Goal: Transaction & Acquisition: Purchase product/service

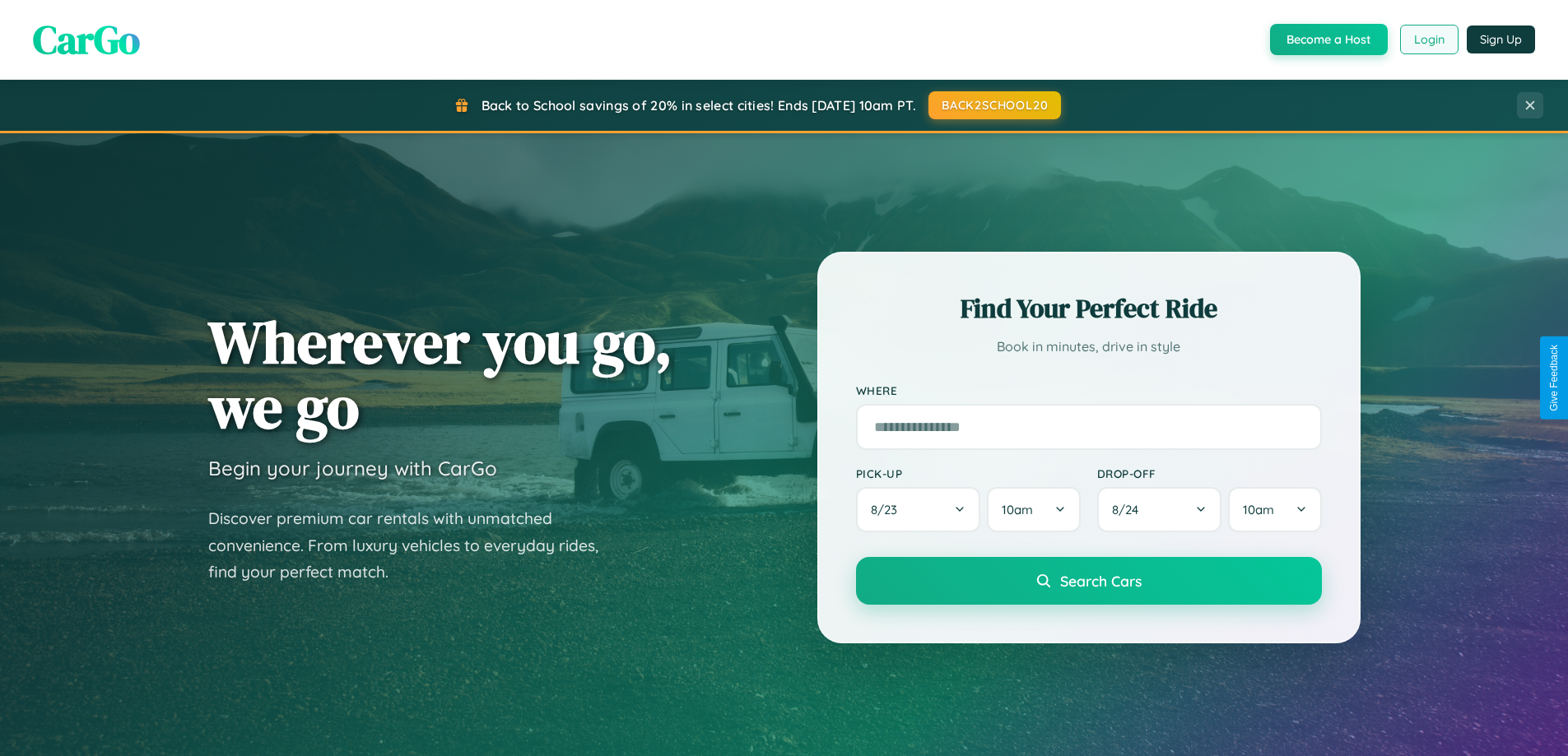
click at [1428, 40] on button "Login" at bounding box center [1429, 40] width 58 height 30
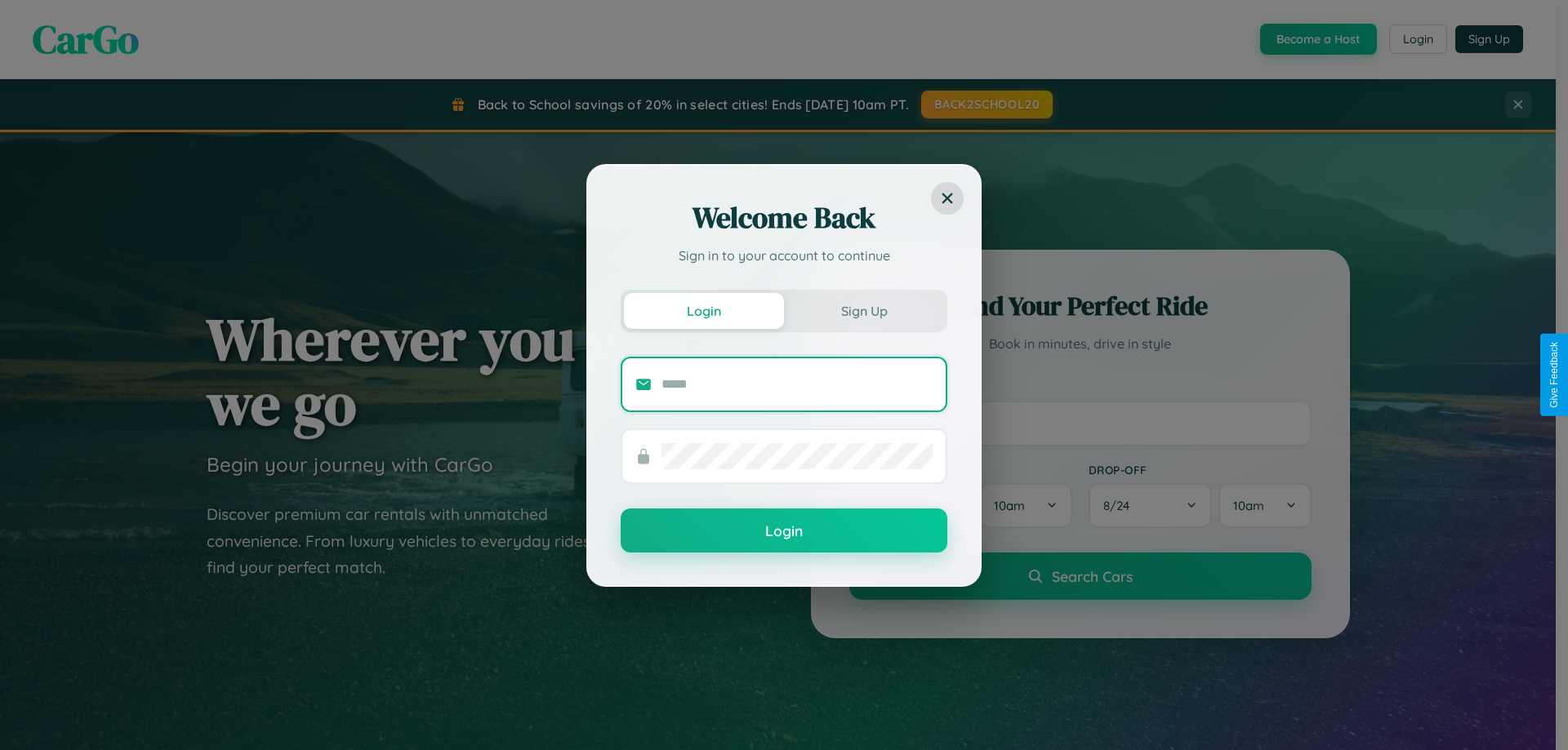
click at [797, 383] on input "text" at bounding box center [796, 384] width 271 height 26
type input "**********"
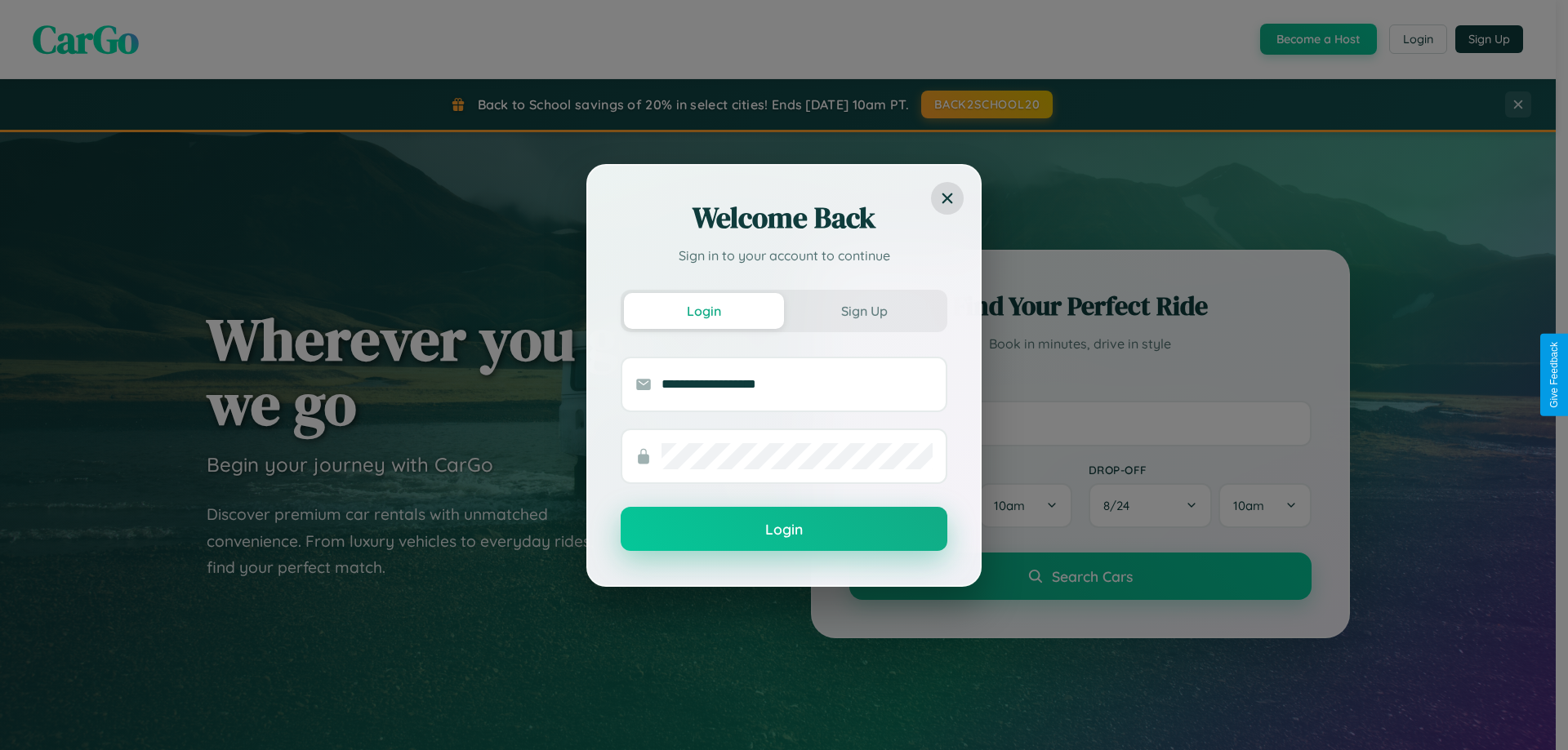
click at [784, 529] on button "Login" at bounding box center [784, 528] width 326 height 44
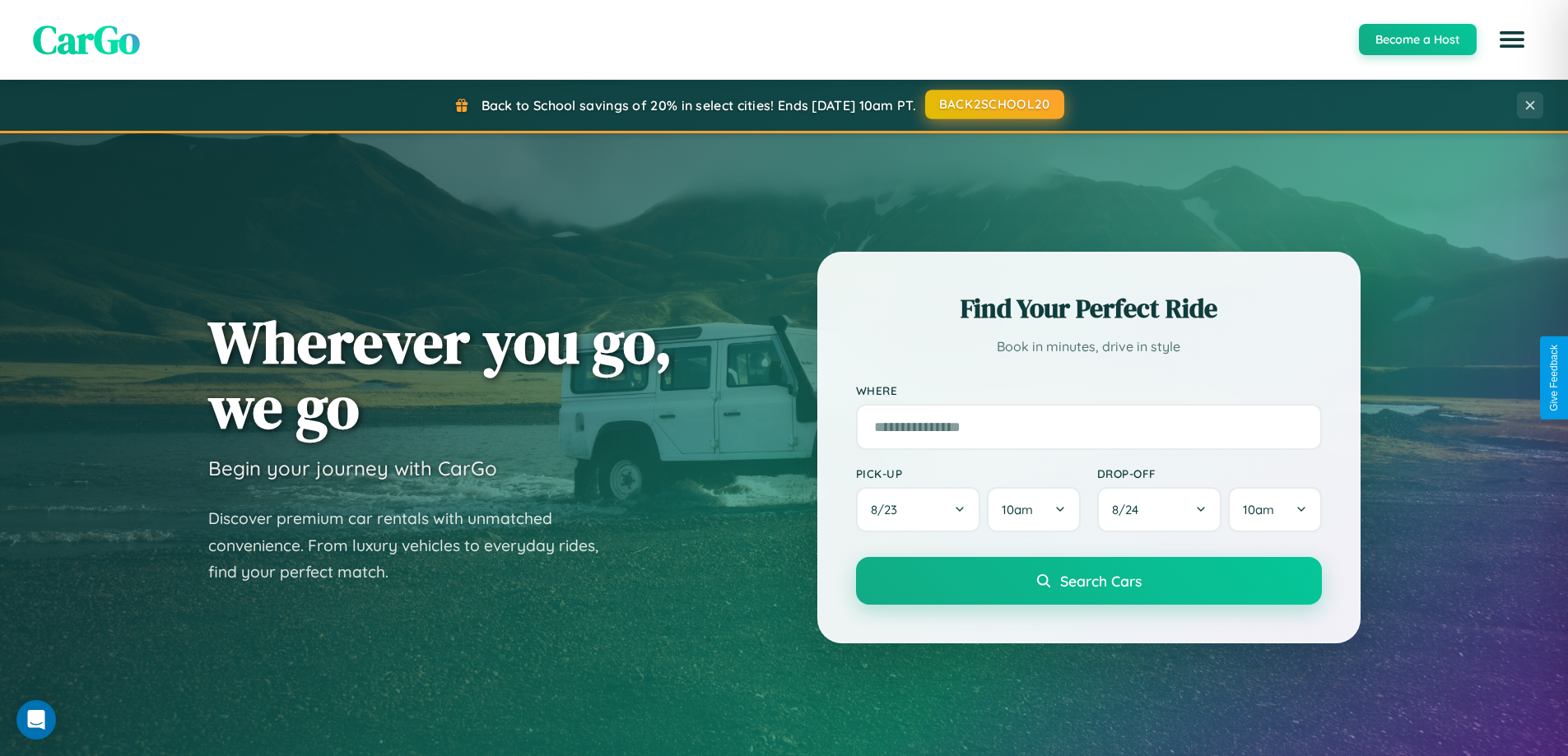
click at [993, 105] on button "BACK2SCHOOL20" at bounding box center [994, 105] width 139 height 30
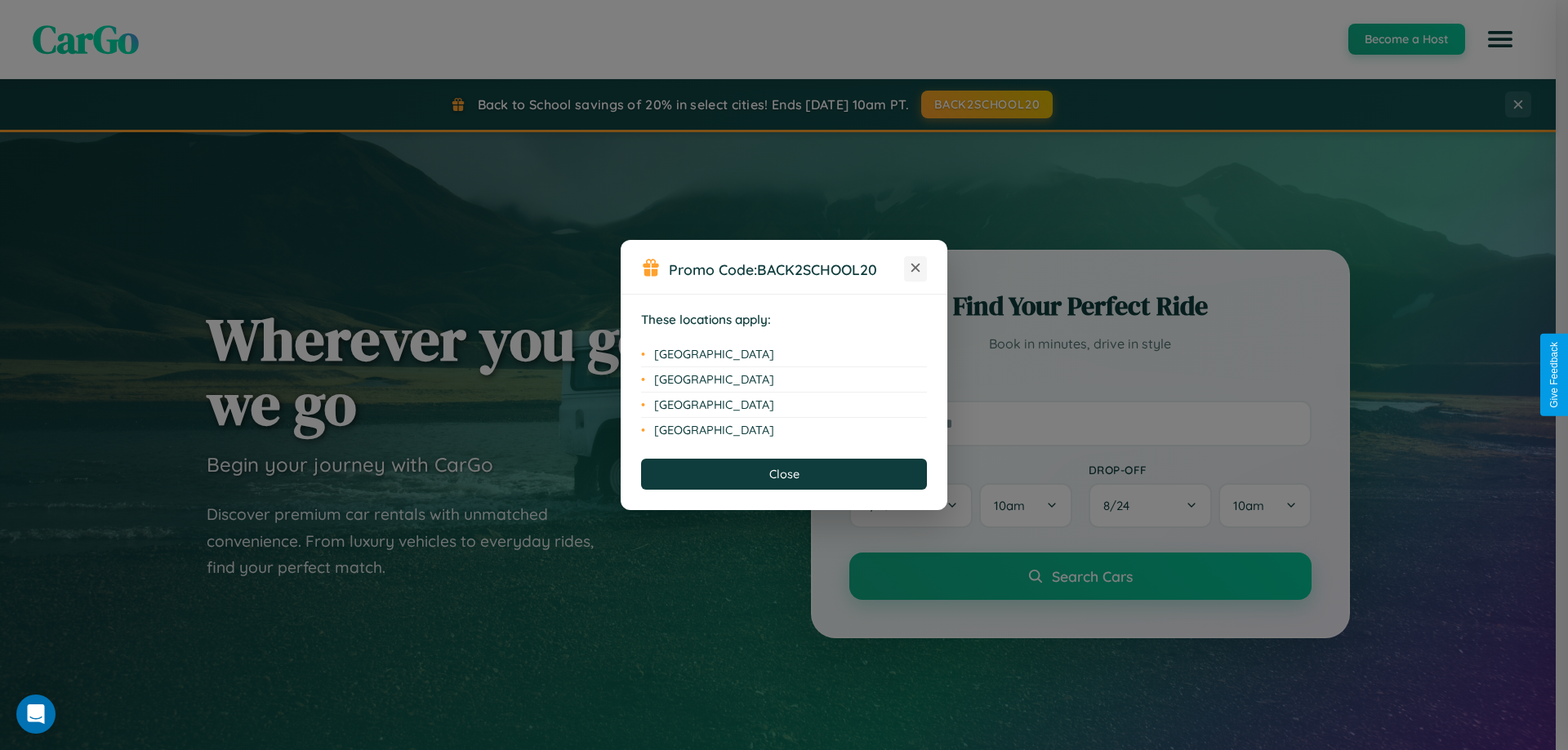
click at [915, 268] on icon at bounding box center [916, 268] width 9 height 9
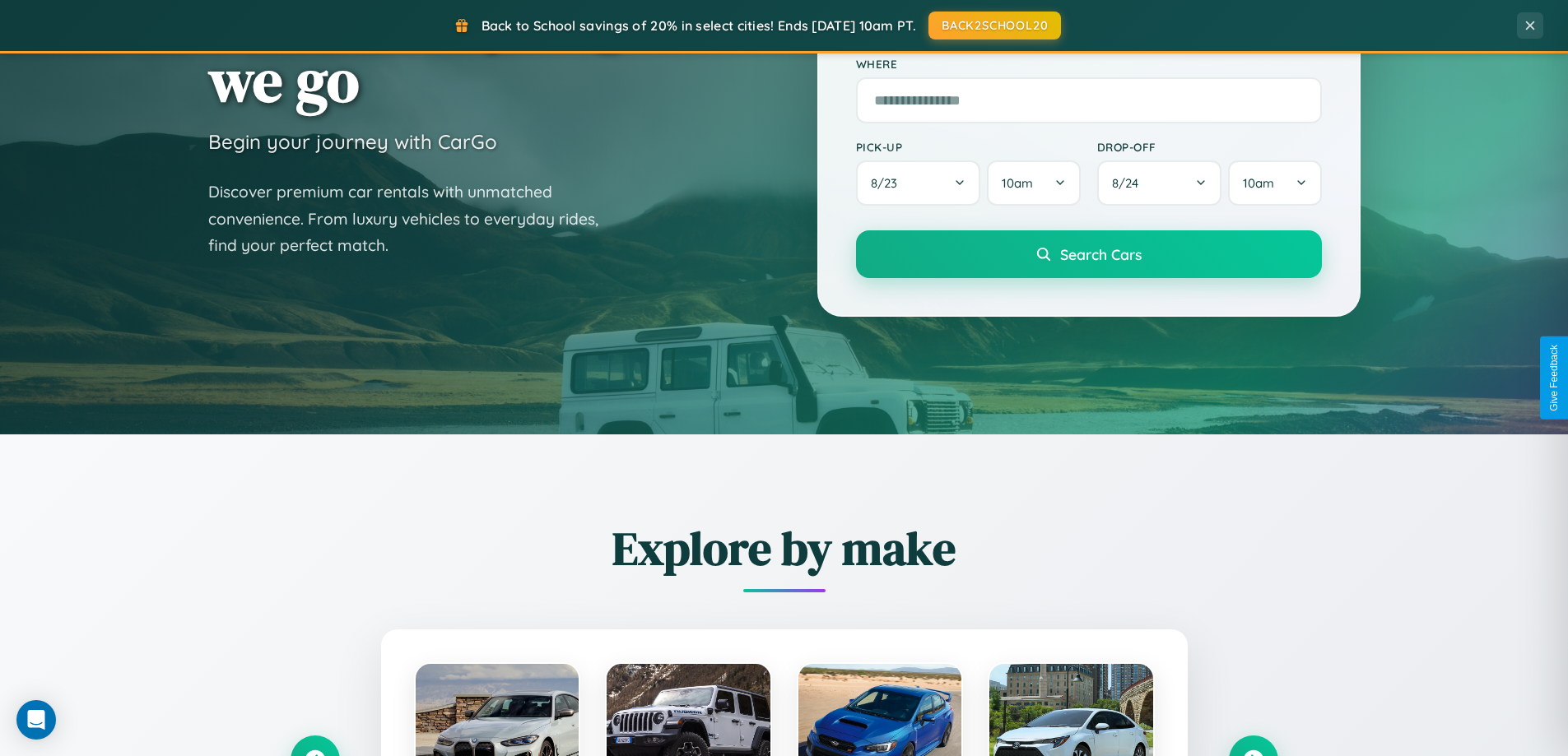
scroll to position [709, 0]
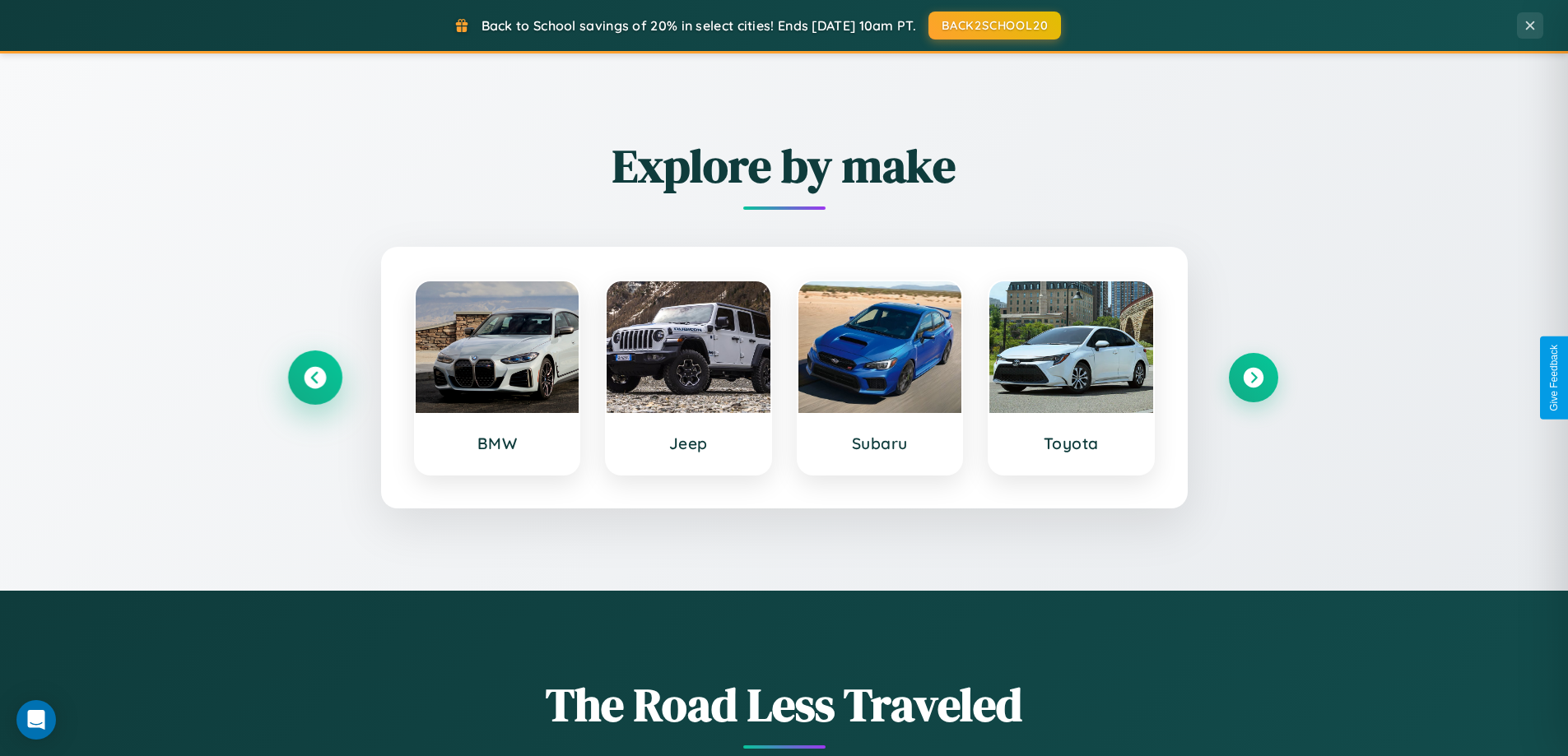
click at [314, 378] on icon at bounding box center [315, 378] width 22 height 22
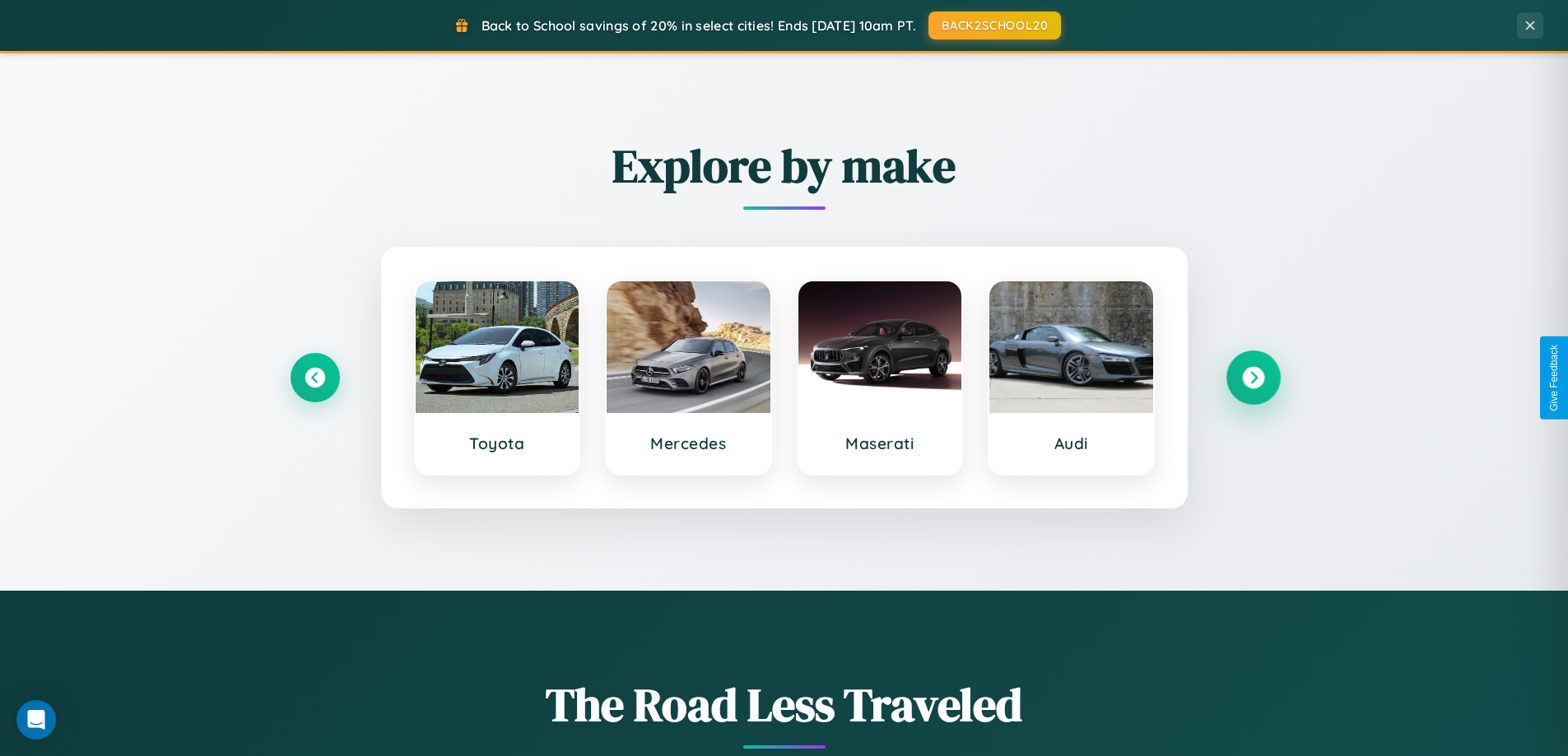
click at [1253, 378] on icon at bounding box center [1253, 378] width 22 height 22
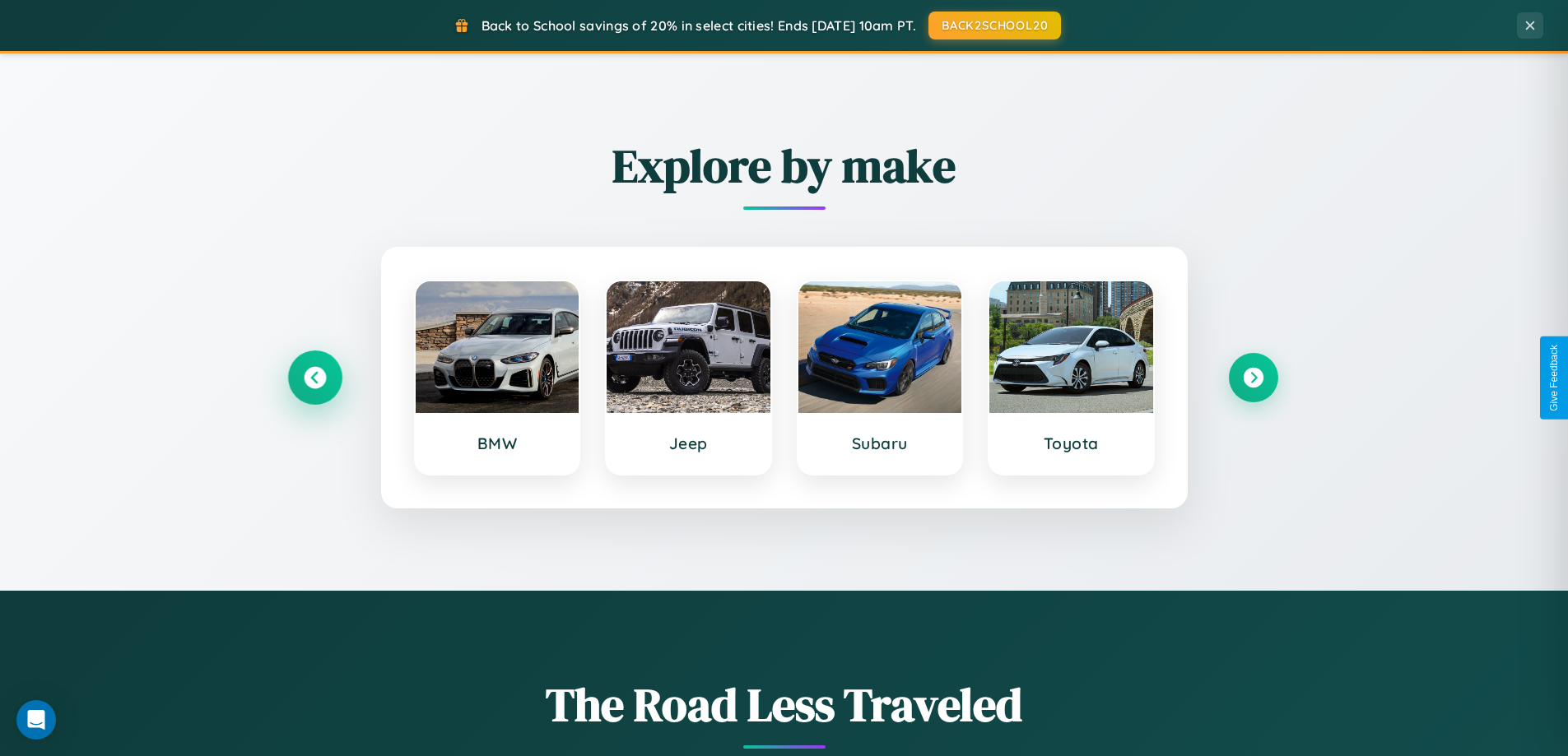
click at [314, 378] on icon at bounding box center [315, 378] width 22 height 22
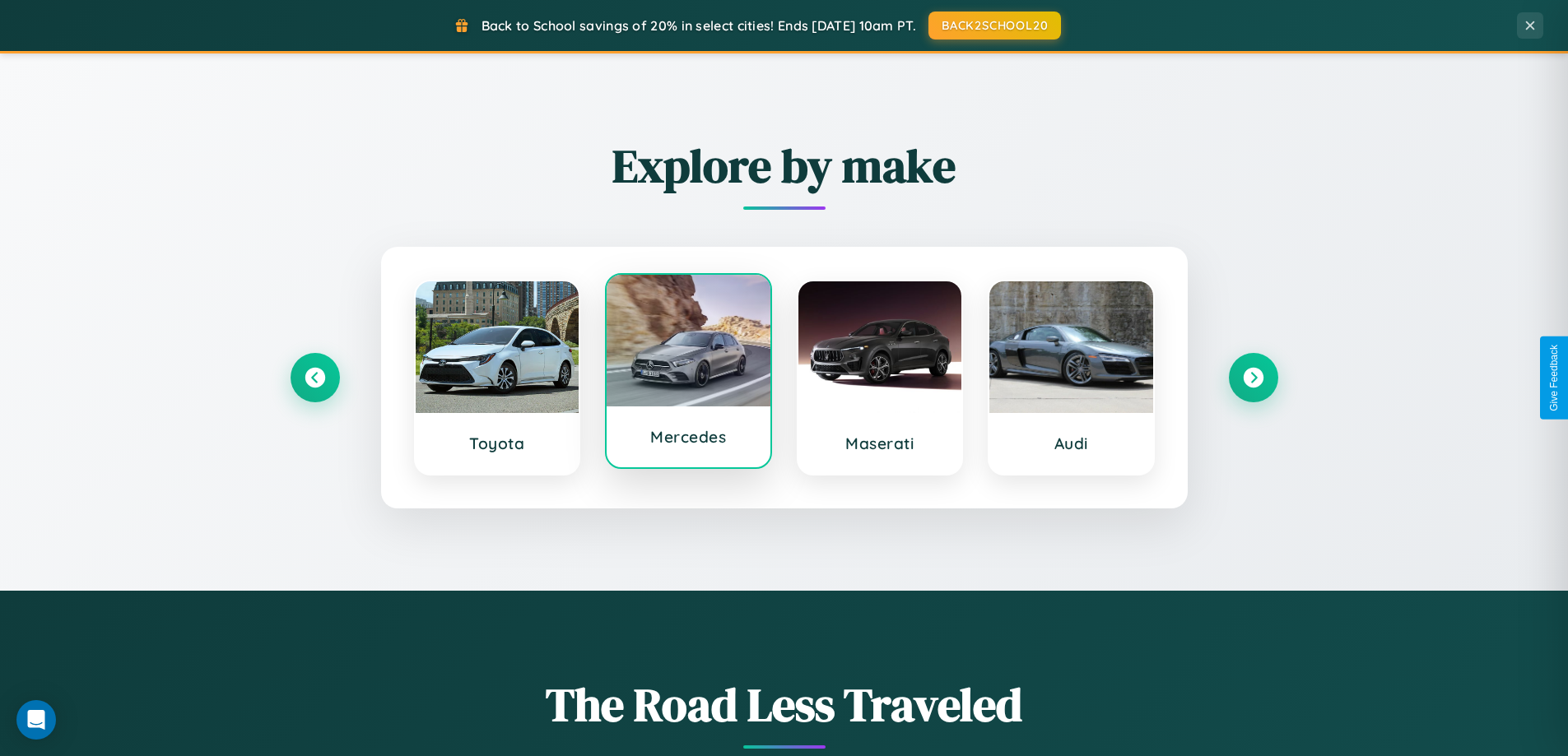
click at [688, 372] on div at bounding box center [688, 341] width 164 height 132
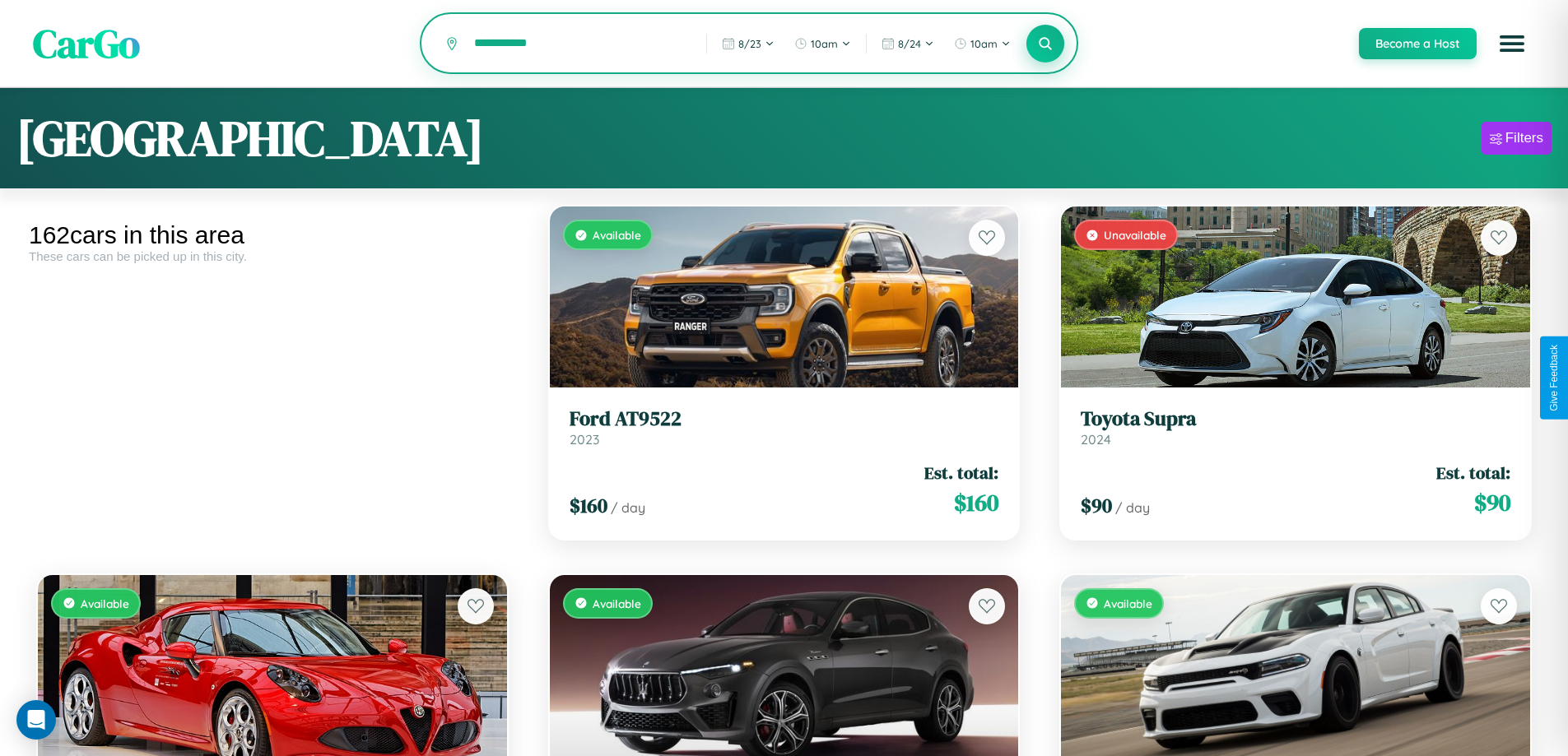
type input "**********"
click at [1044, 44] on icon at bounding box center [1045, 43] width 16 height 16
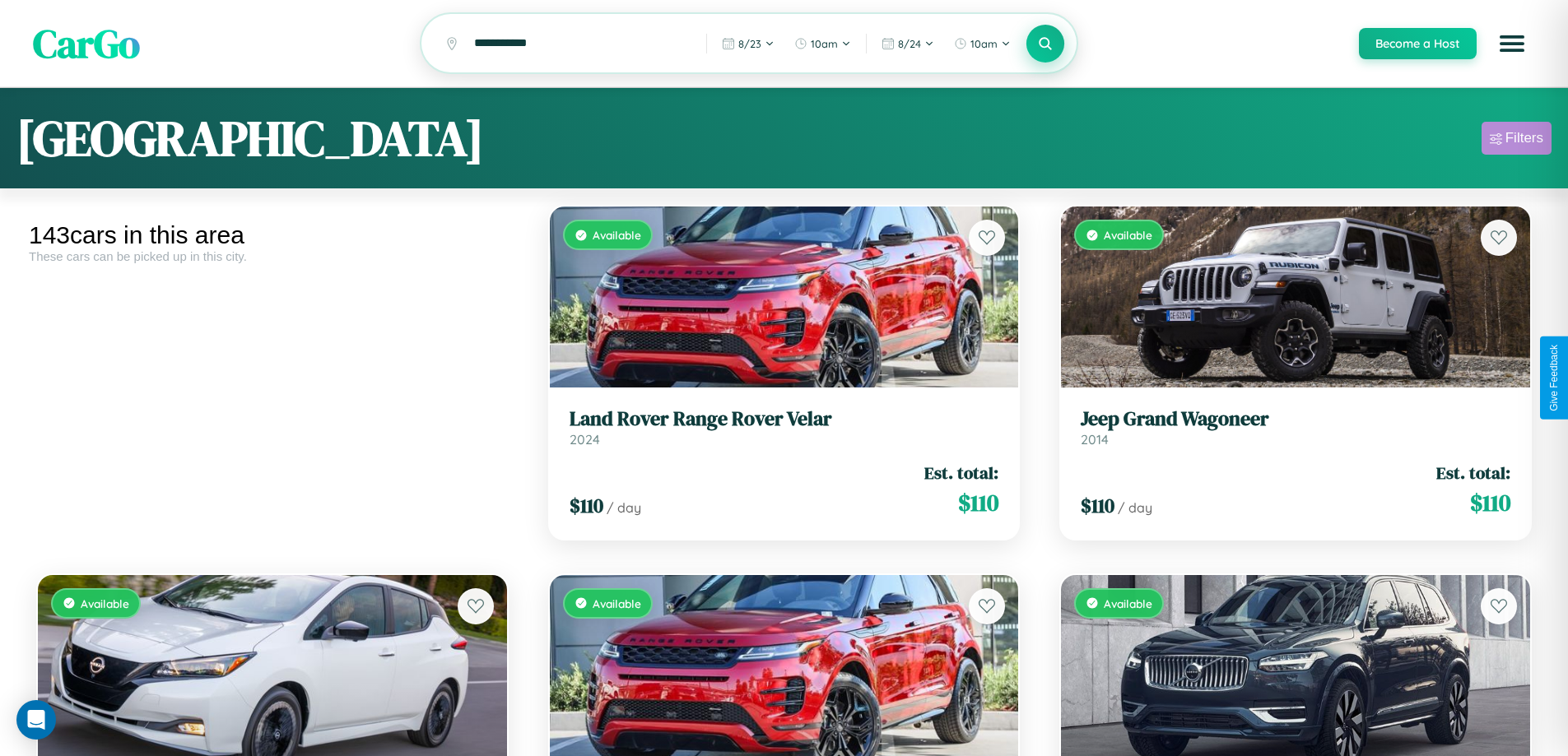
click at [1516, 141] on div "Filters" at bounding box center [1524, 138] width 38 height 17
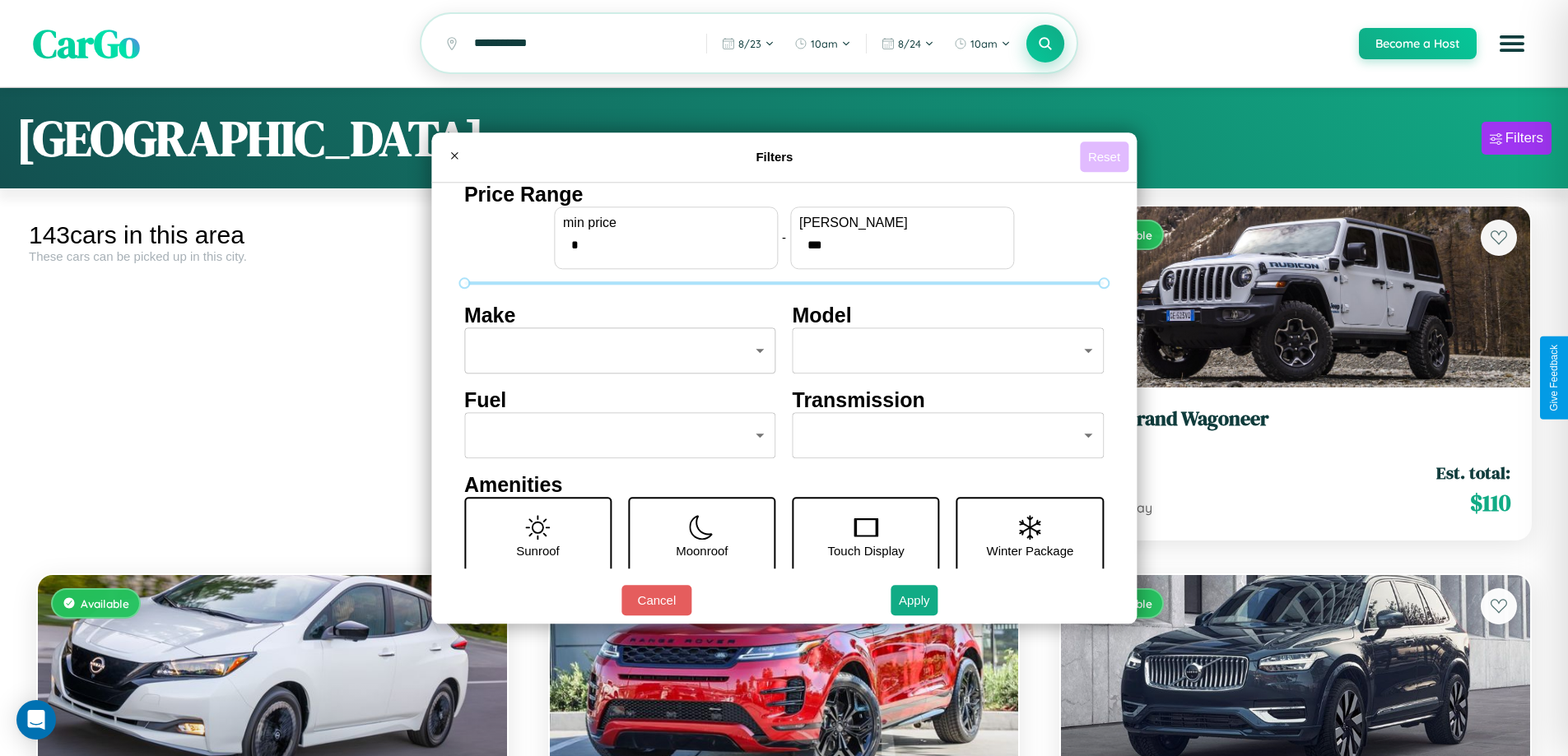
click at [1106, 157] on button "Reset" at bounding box center [1104, 157] width 48 height 31
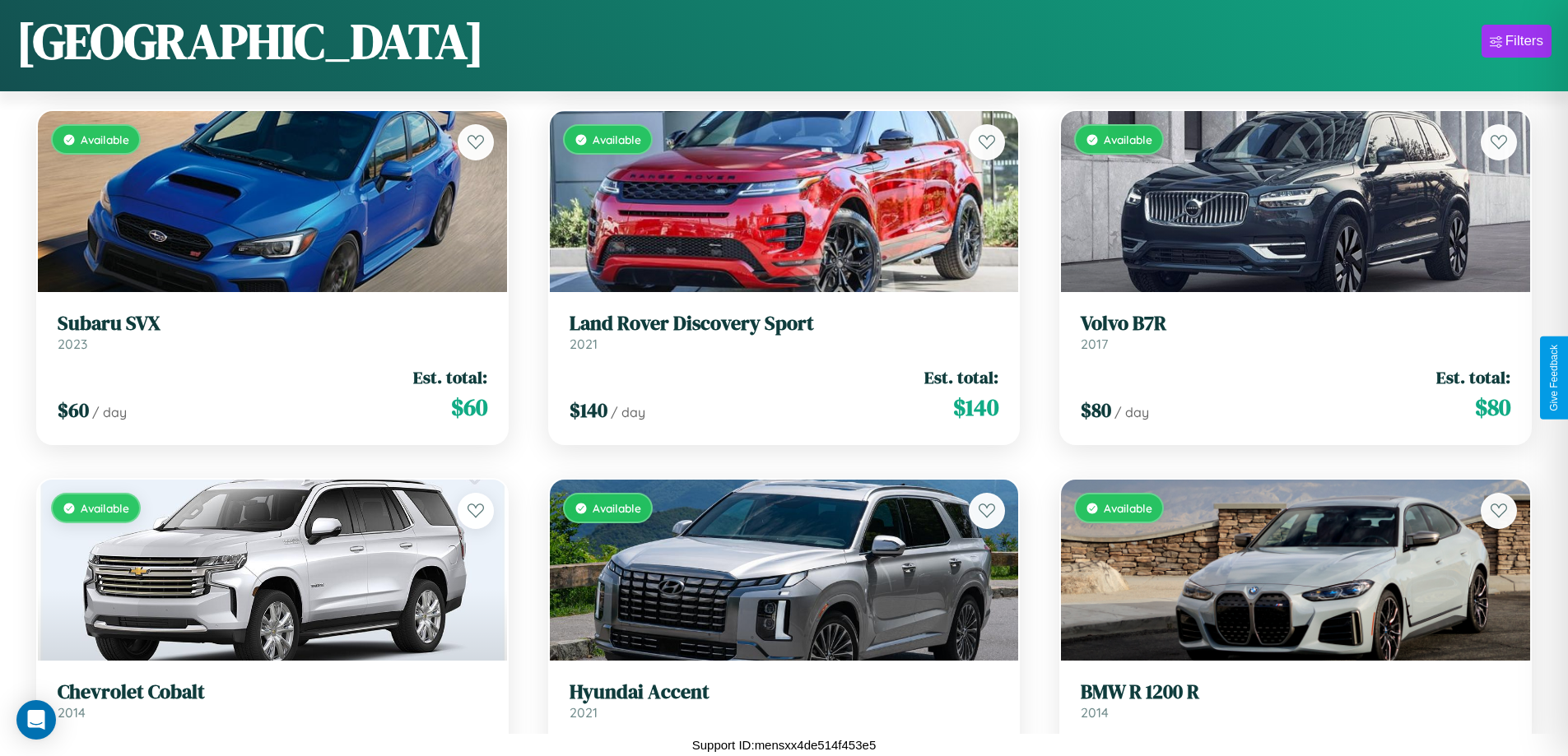
scroll to position [9442, 0]
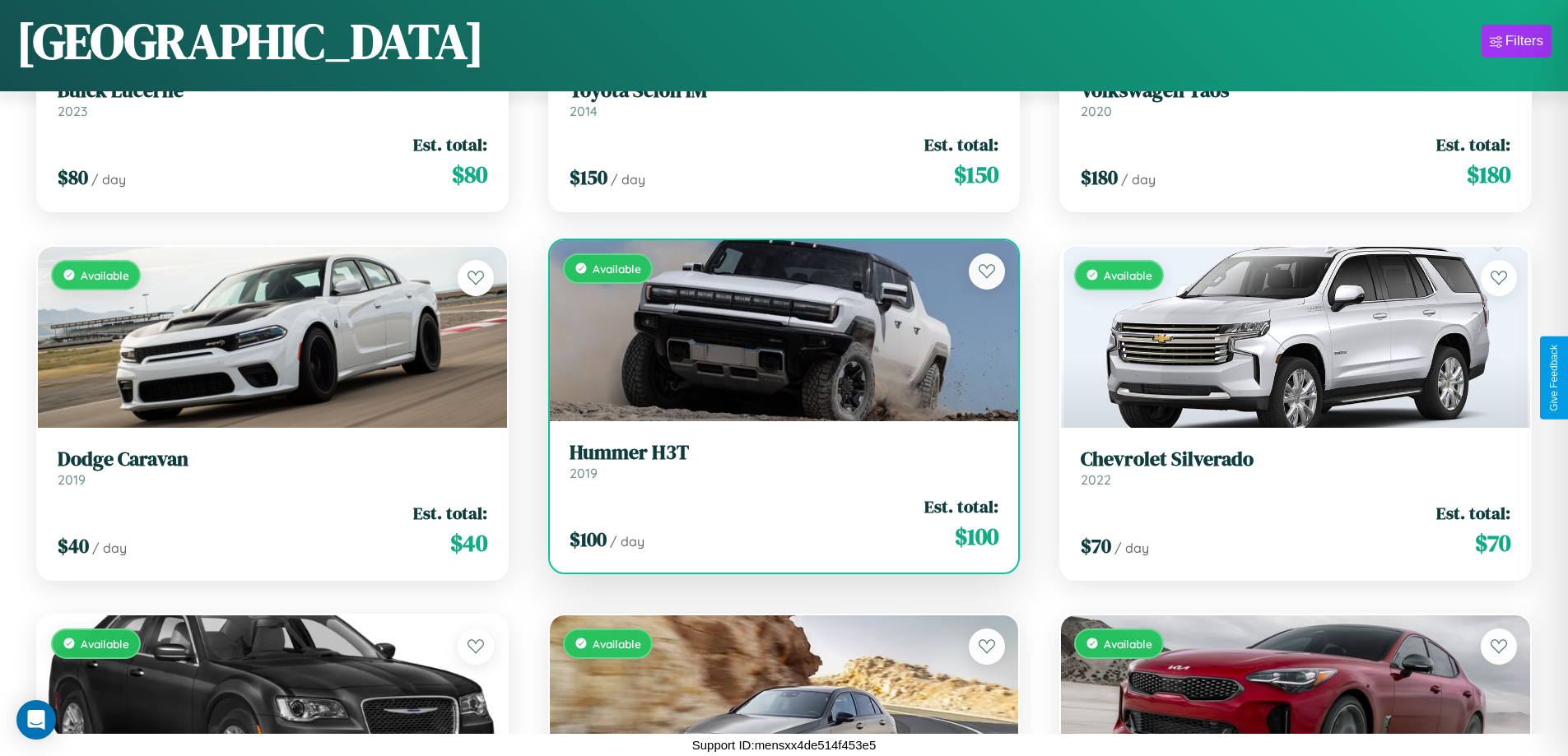
click at [777, 529] on div "$ 100 / day Est. total: $ 100" at bounding box center [785, 523] width 430 height 58
click at [777, 523] on div "$ 100 / day Est. total: $ 100" at bounding box center [785, 523] width 430 height 58
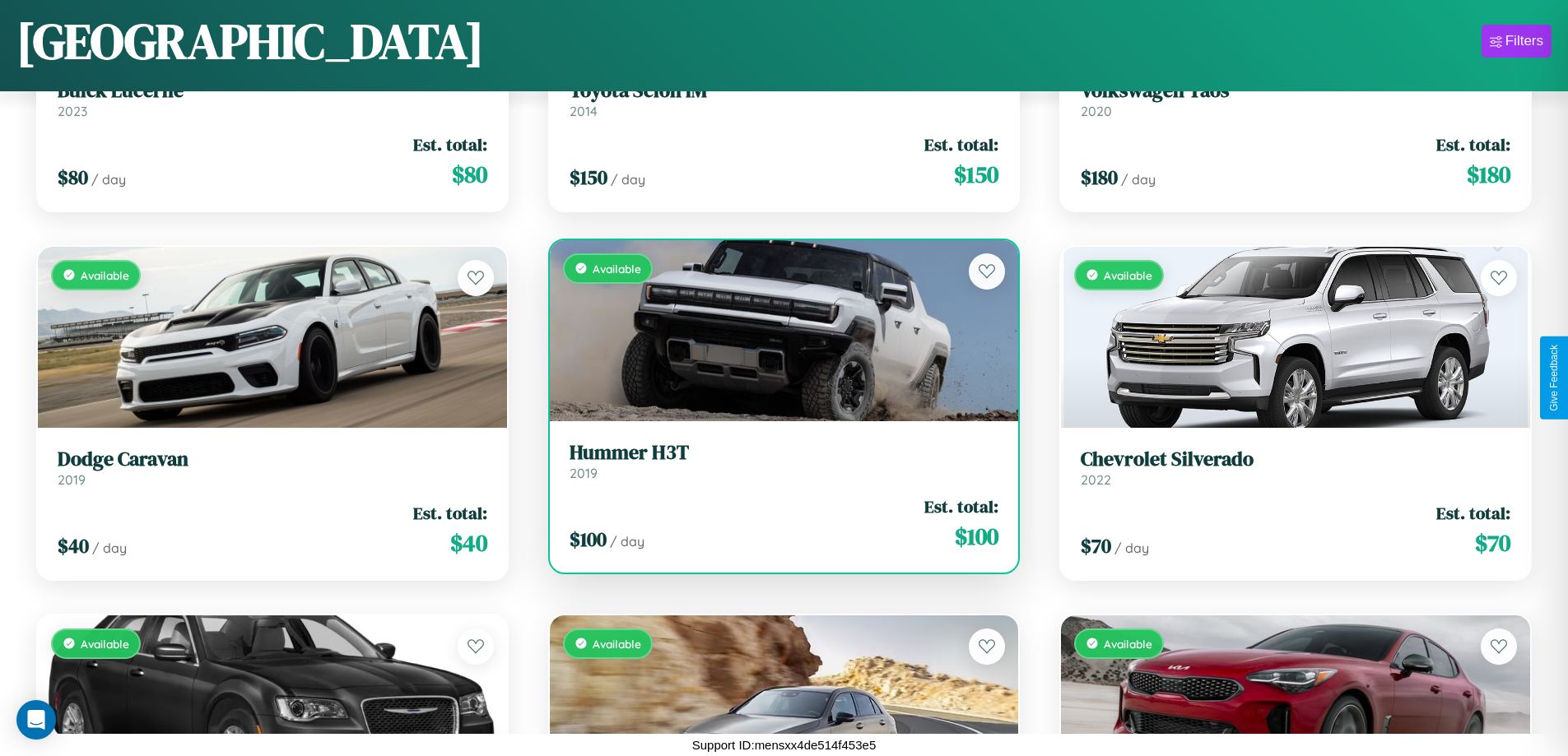
click at [777, 523] on div "$ 100 / day Est. total: $ 100" at bounding box center [785, 523] width 430 height 58
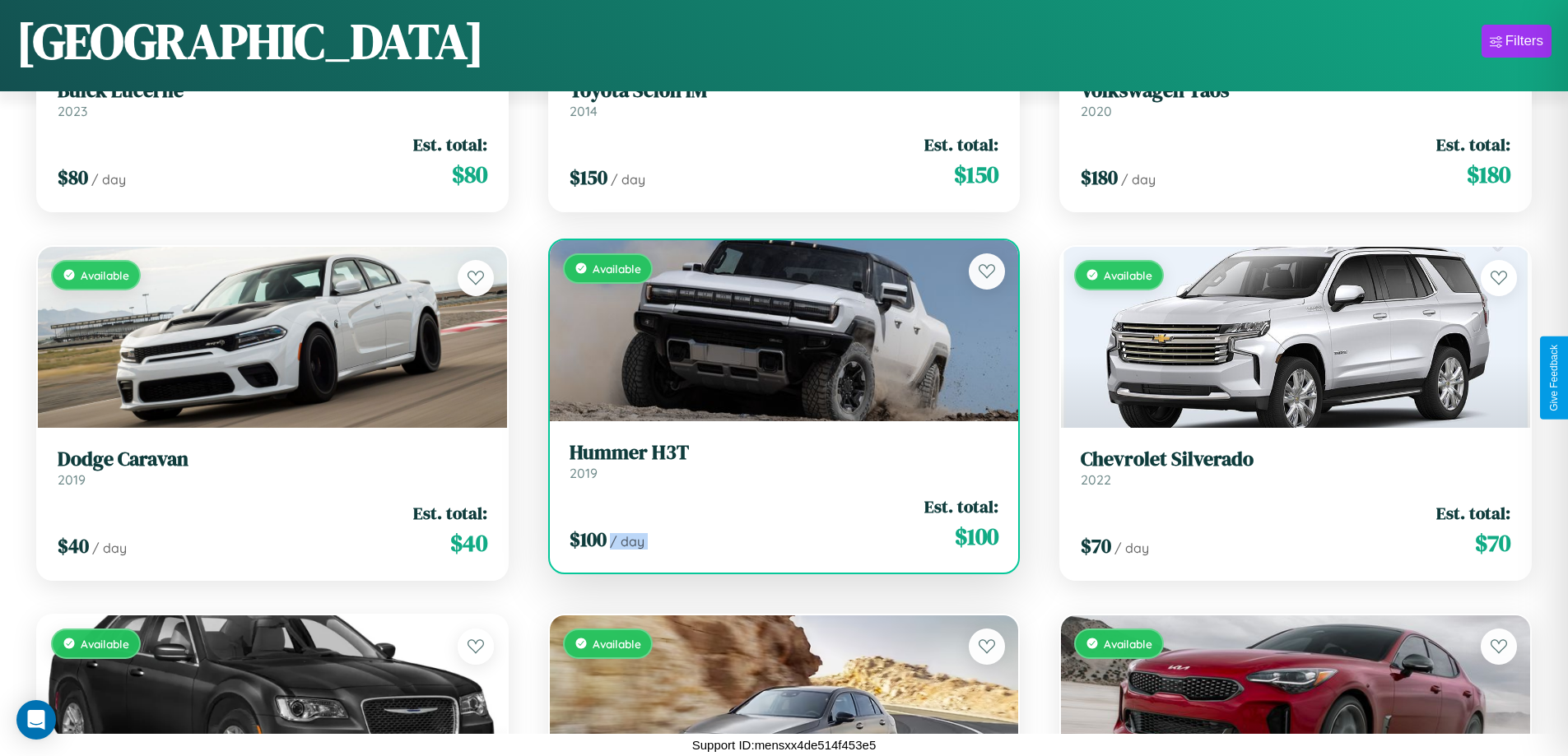
click at [777, 523] on div "$ 100 / day Est. total: $ 100" at bounding box center [785, 523] width 430 height 58
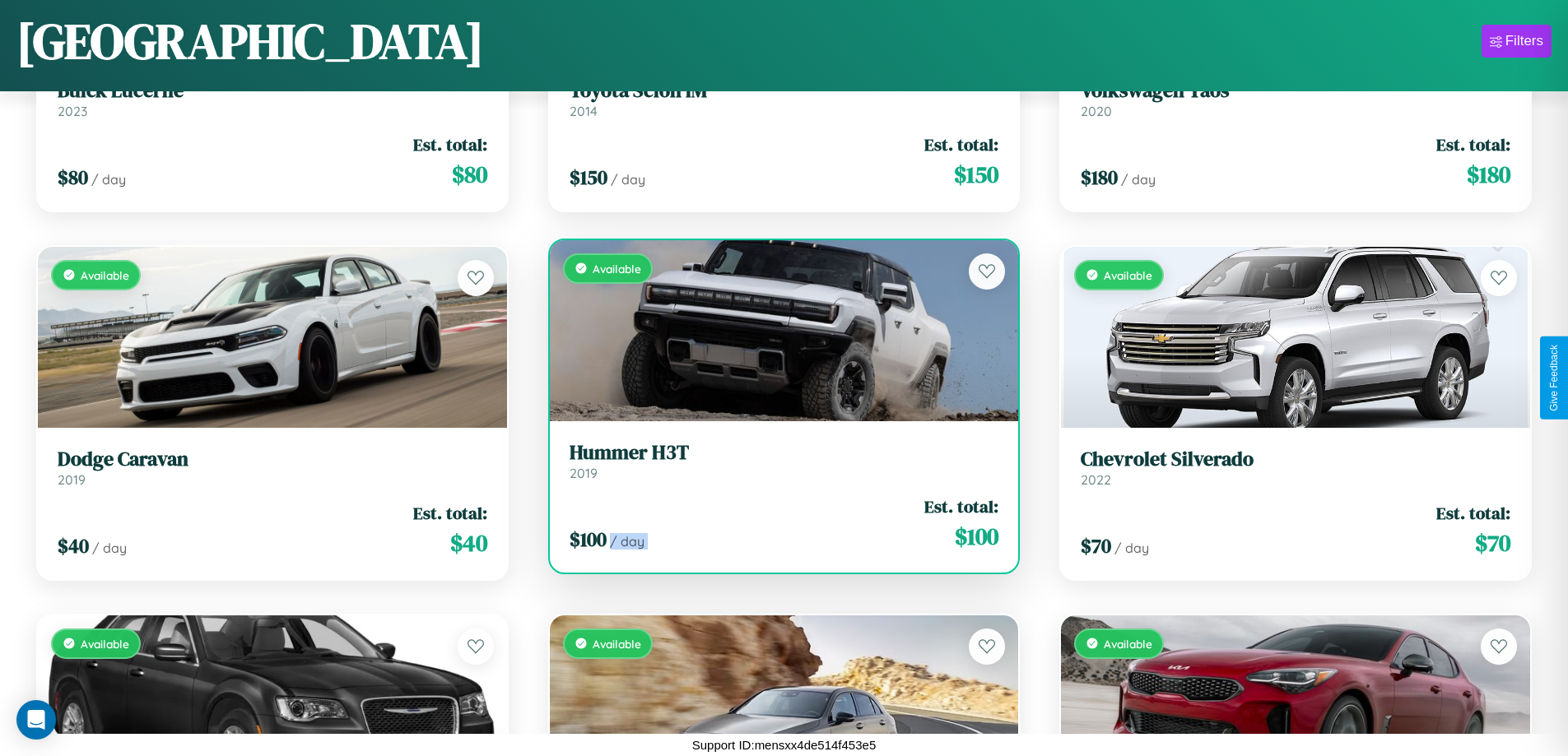
click at [777, 523] on div "$ 100 / day Est. total: $ 100" at bounding box center [785, 523] width 430 height 58
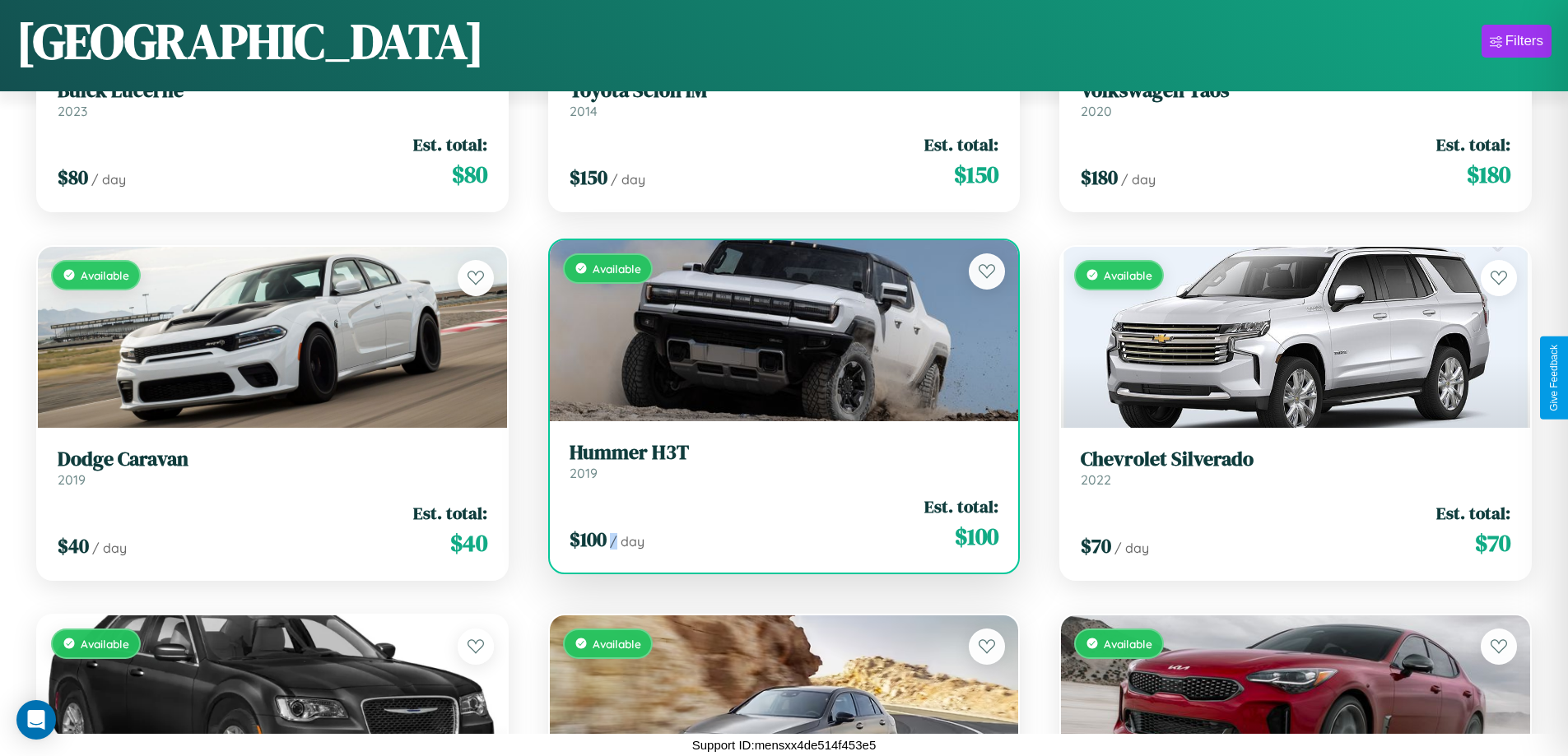
click at [777, 523] on div "$ 100 / day Est. total: $ 100" at bounding box center [785, 523] width 430 height 58
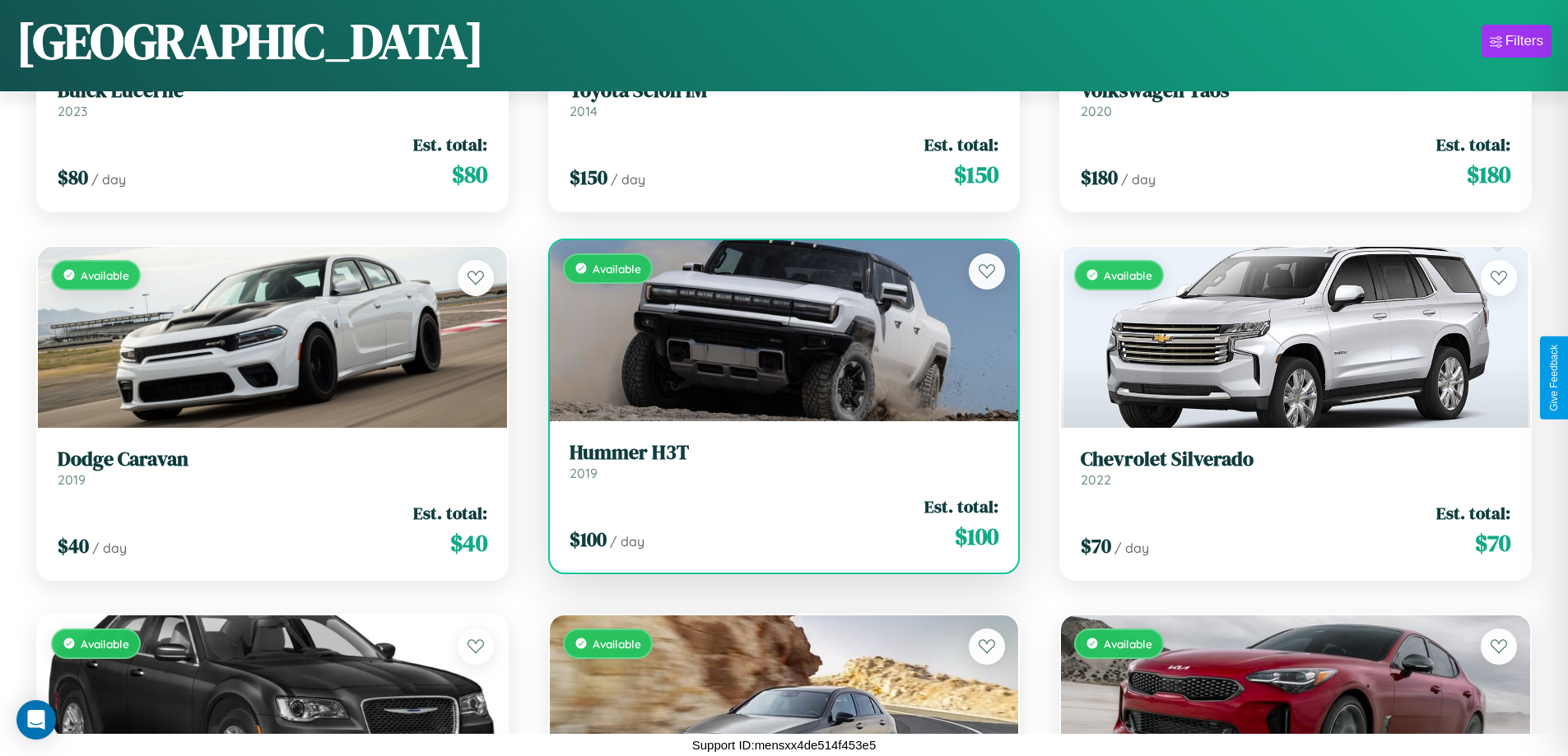
click at [777, 460] on h3 "Hummer H3T" at bounding box center [785, 453] width 430 height 24
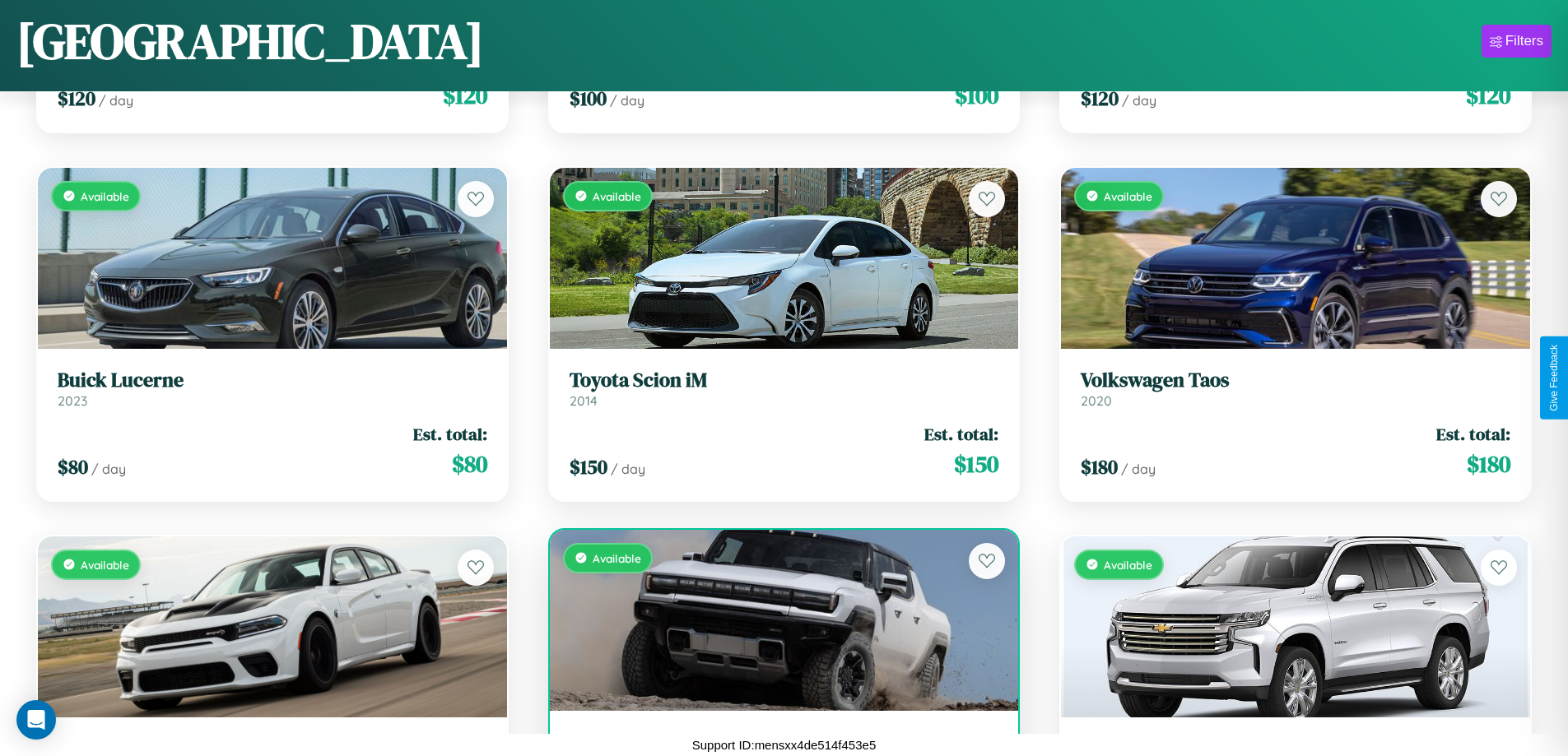
scroll to position [8336, 0]
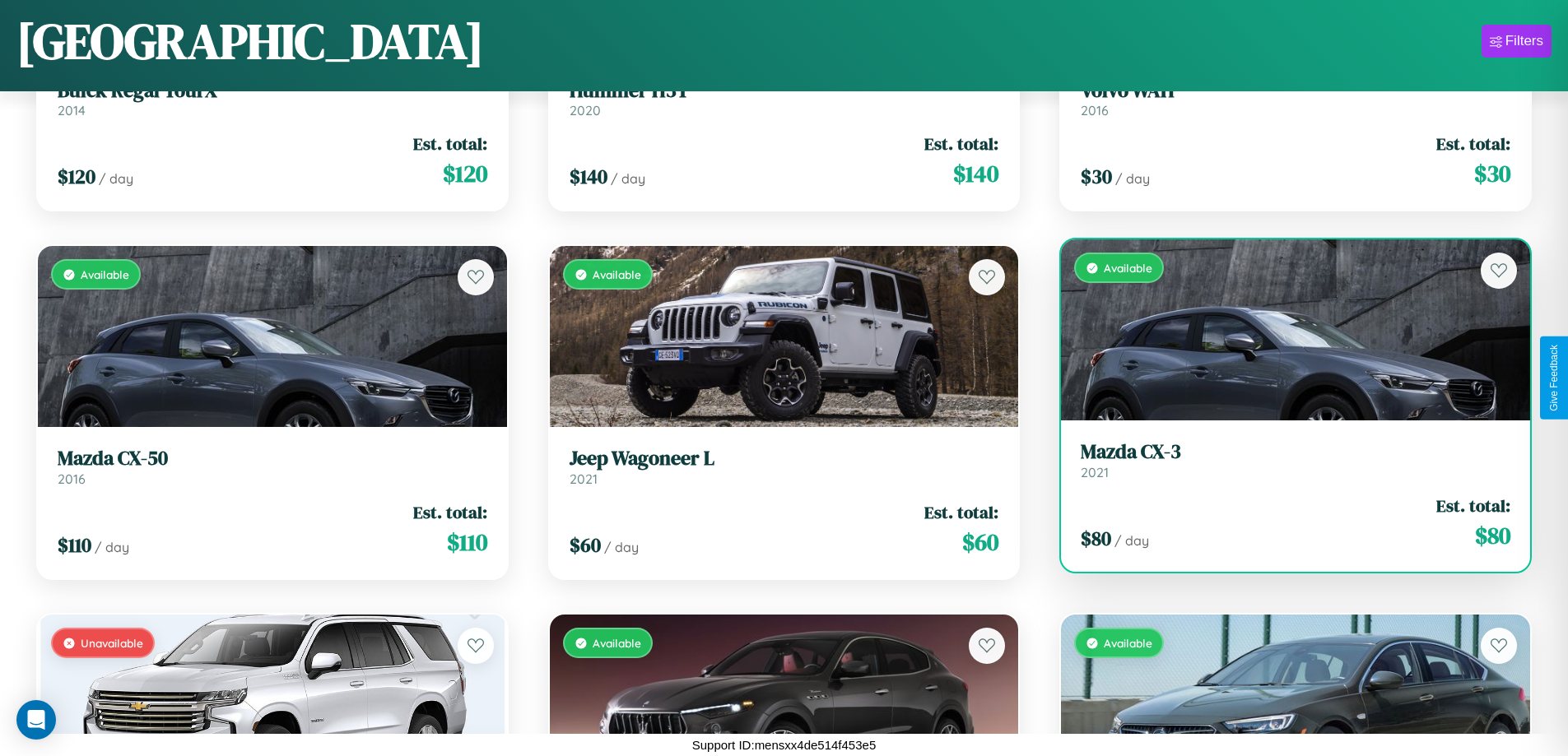
click at [1284, 460] on h3 "Mazda CX-3" at bounding box center [1296, 452] width 430 height 24
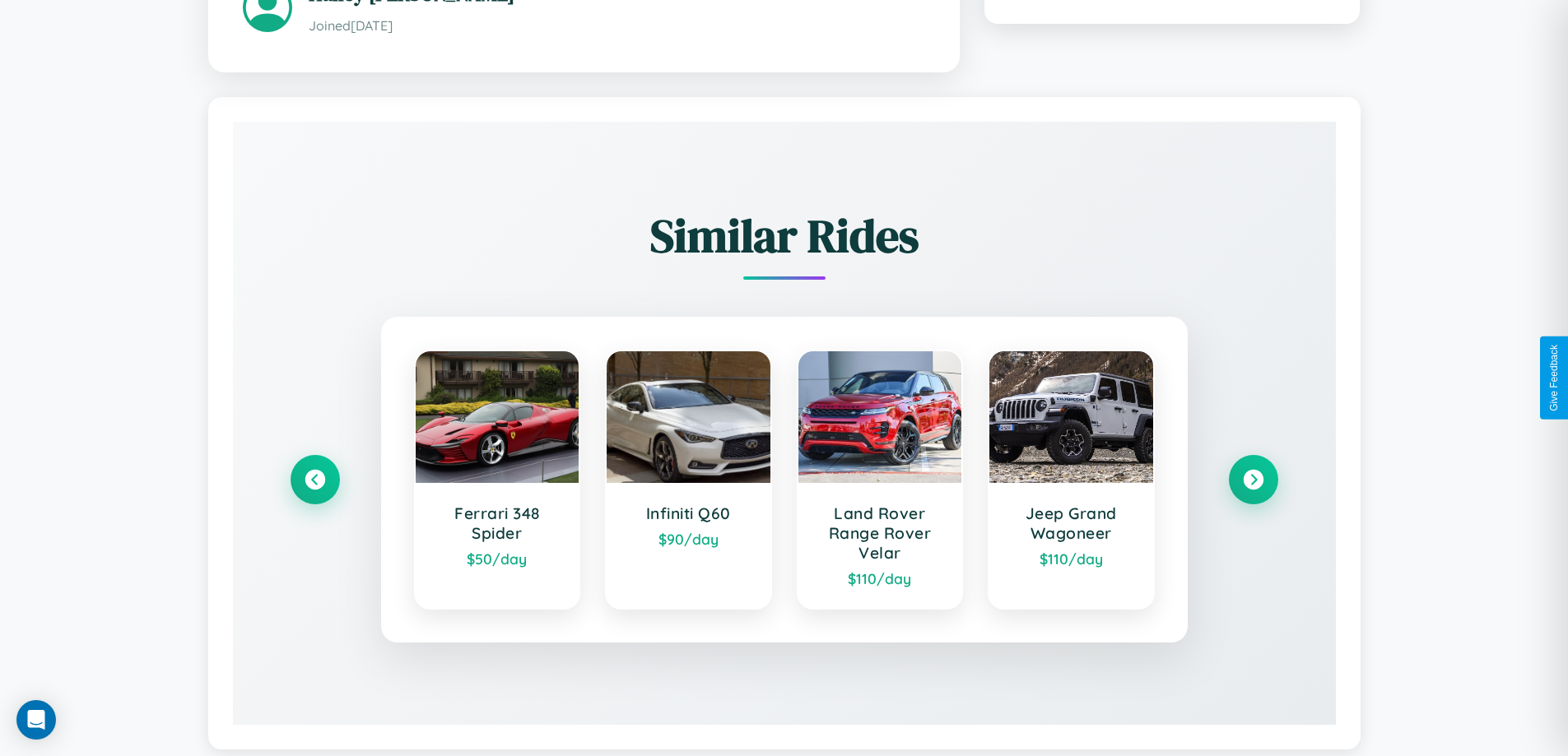
scroll to position [984, 0]
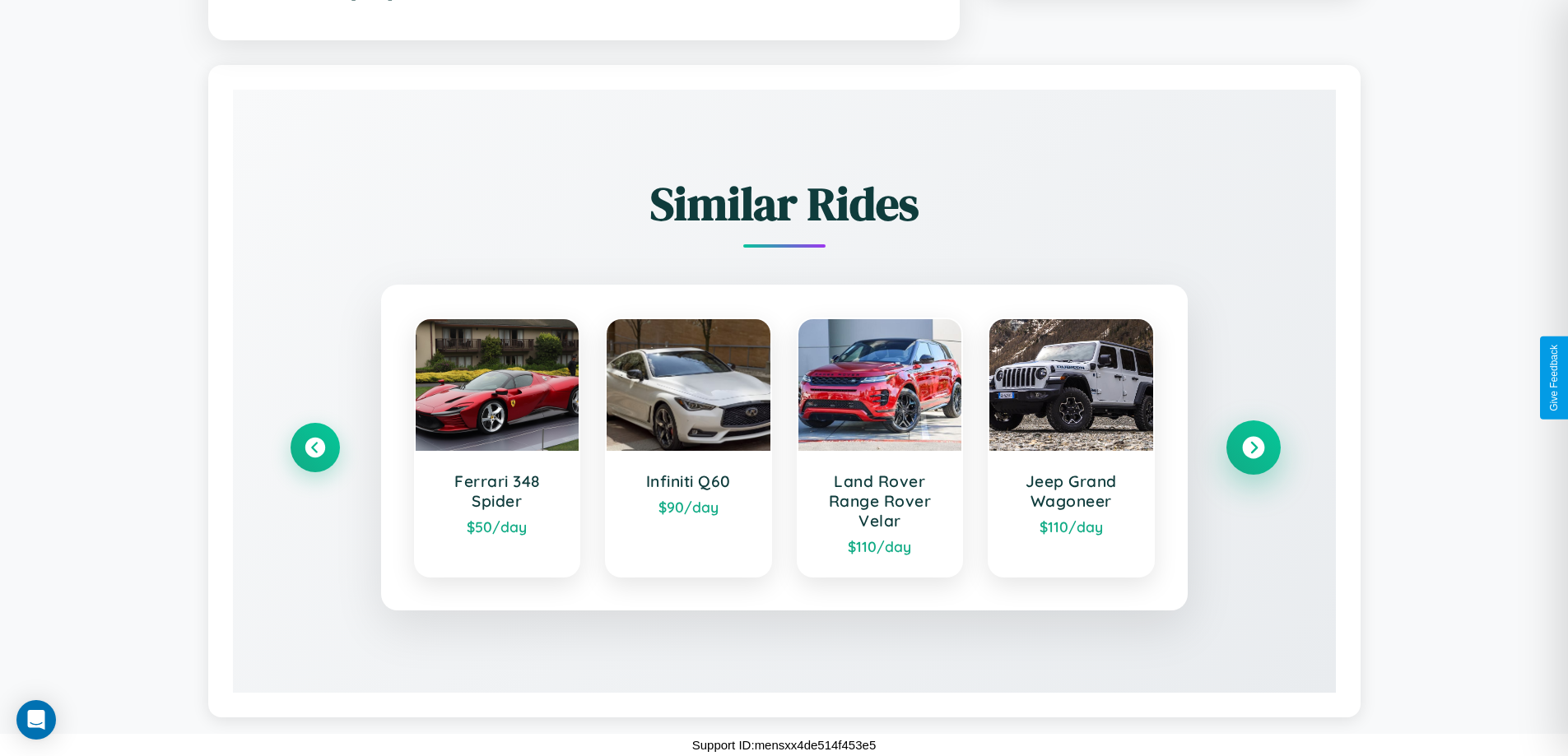
click at [1253, 447] on icon at bounding box center [1253, 447] width 22 height 22
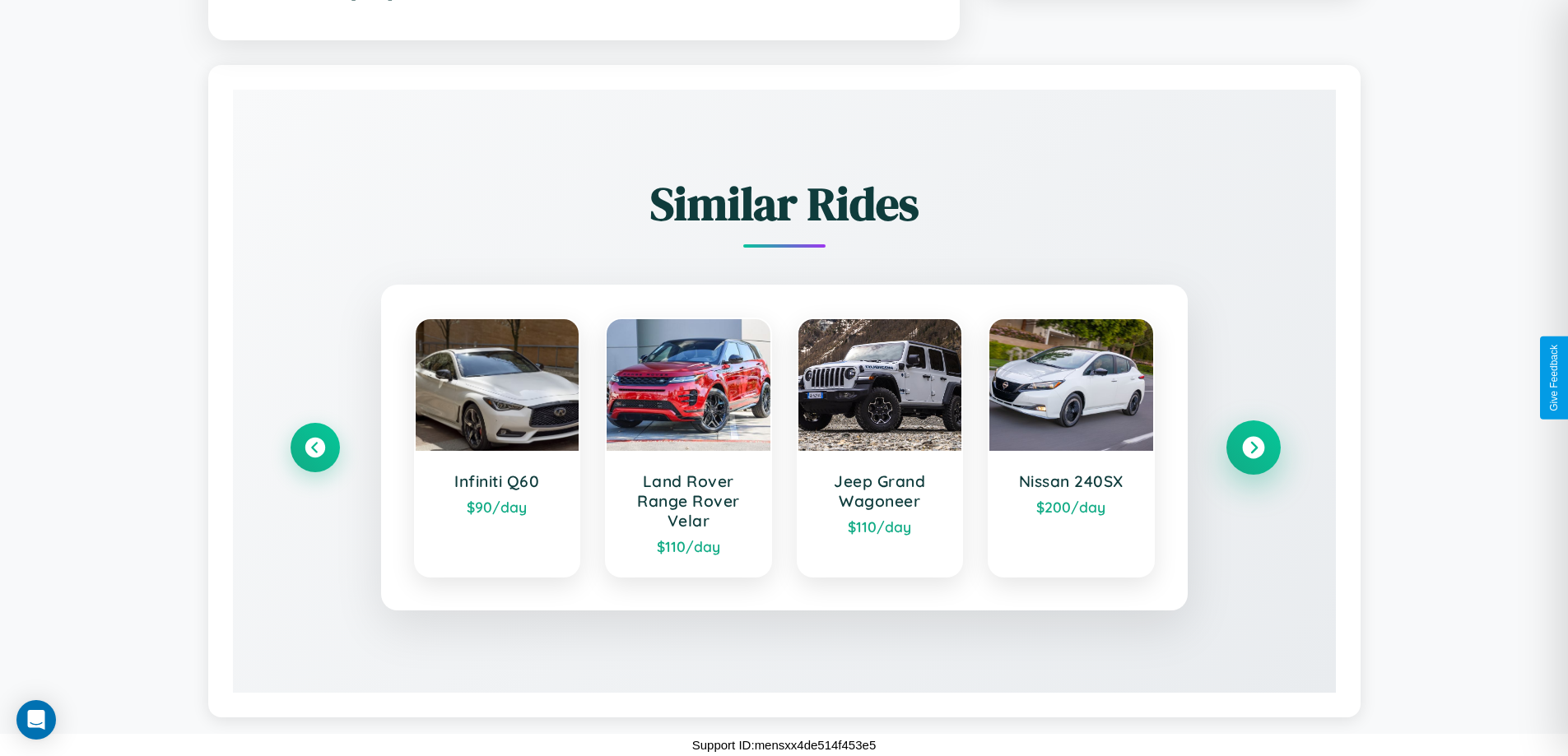
click at [1253, 447] on icon at bounding box center [1253, 447] width 22 height 22
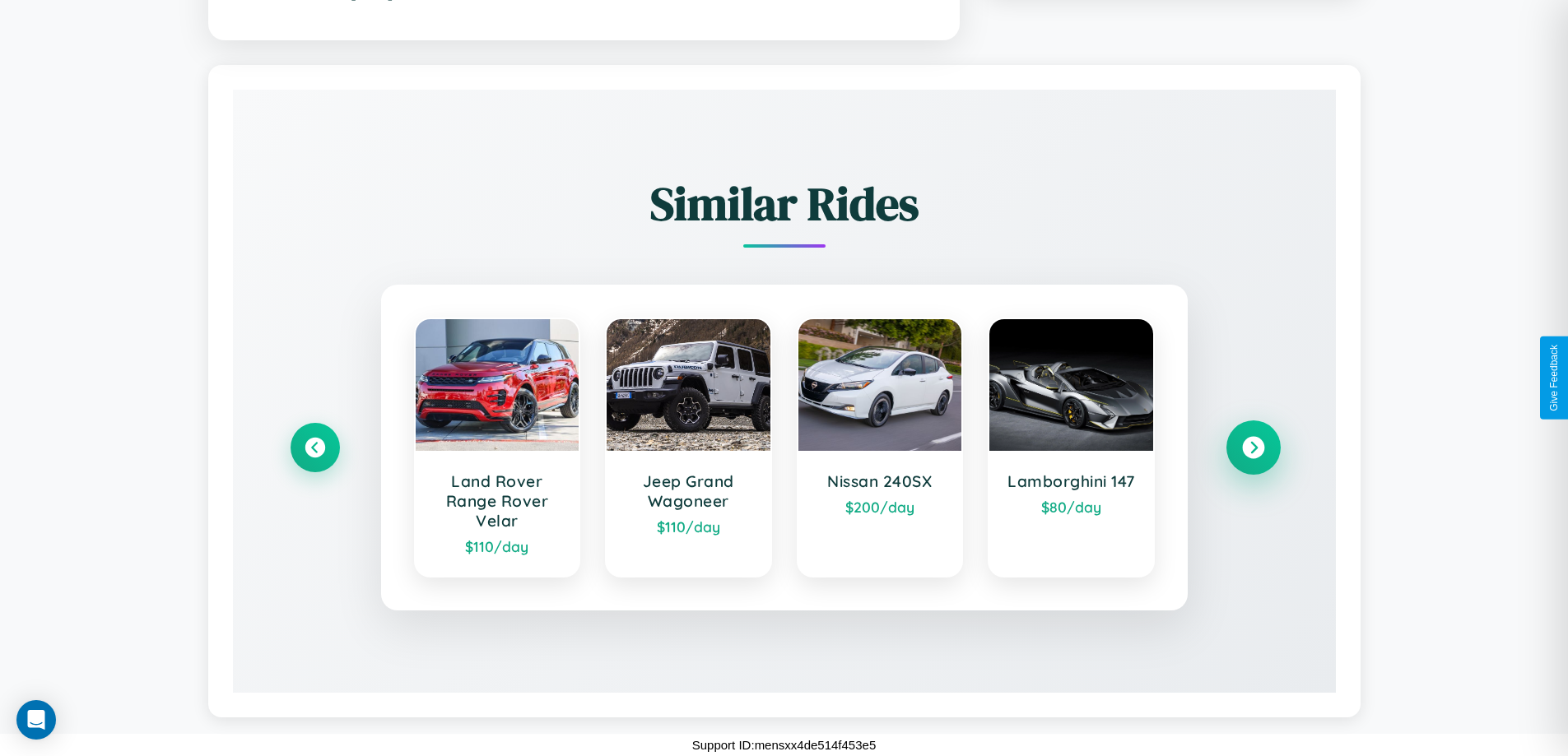
click at [1253, 447] on icon at bounding box center [1253, 447] width 22 height 22
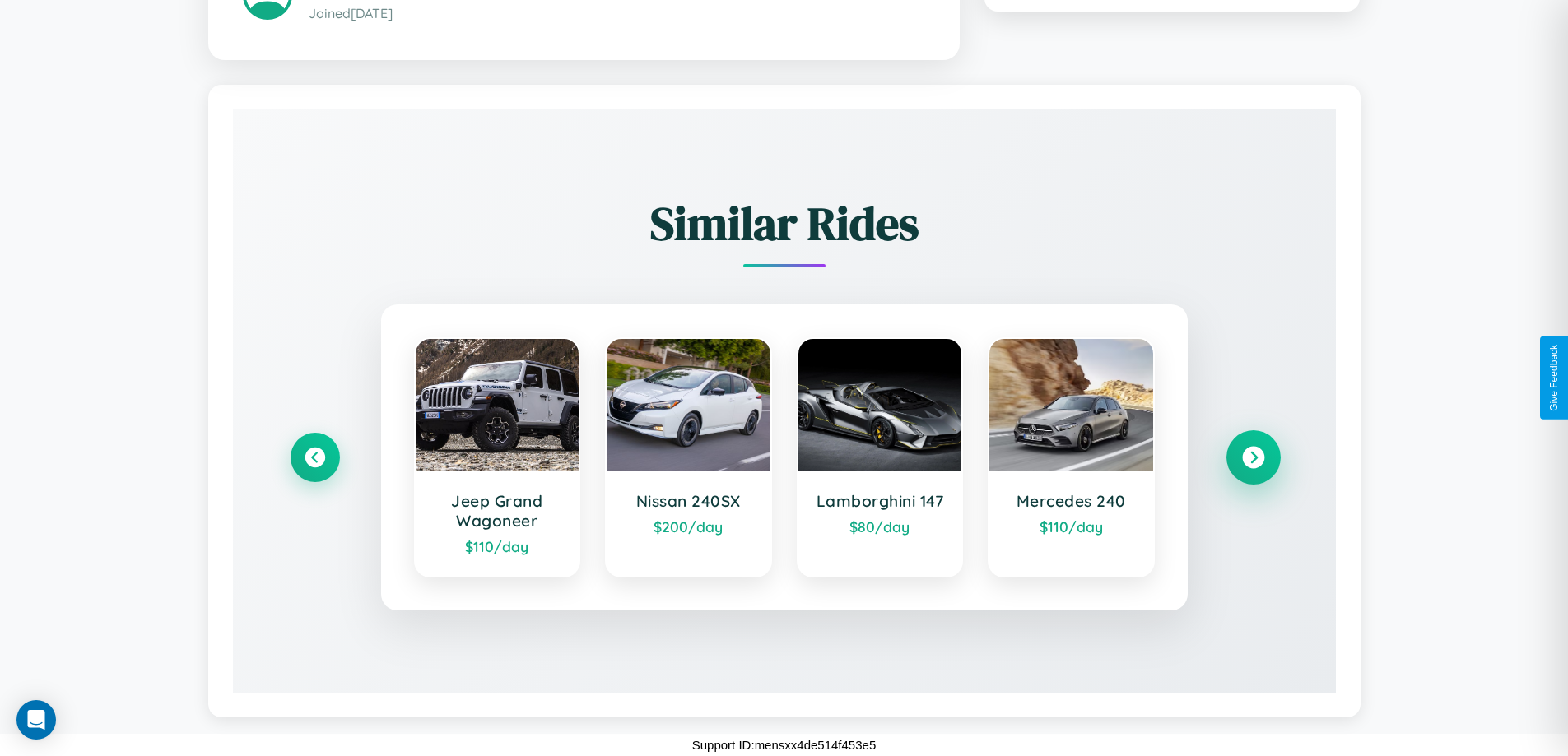
scroll to position [964, 0]
click at [1253, 457] on icon at bounding box center [1253, 457] width 22 height 22
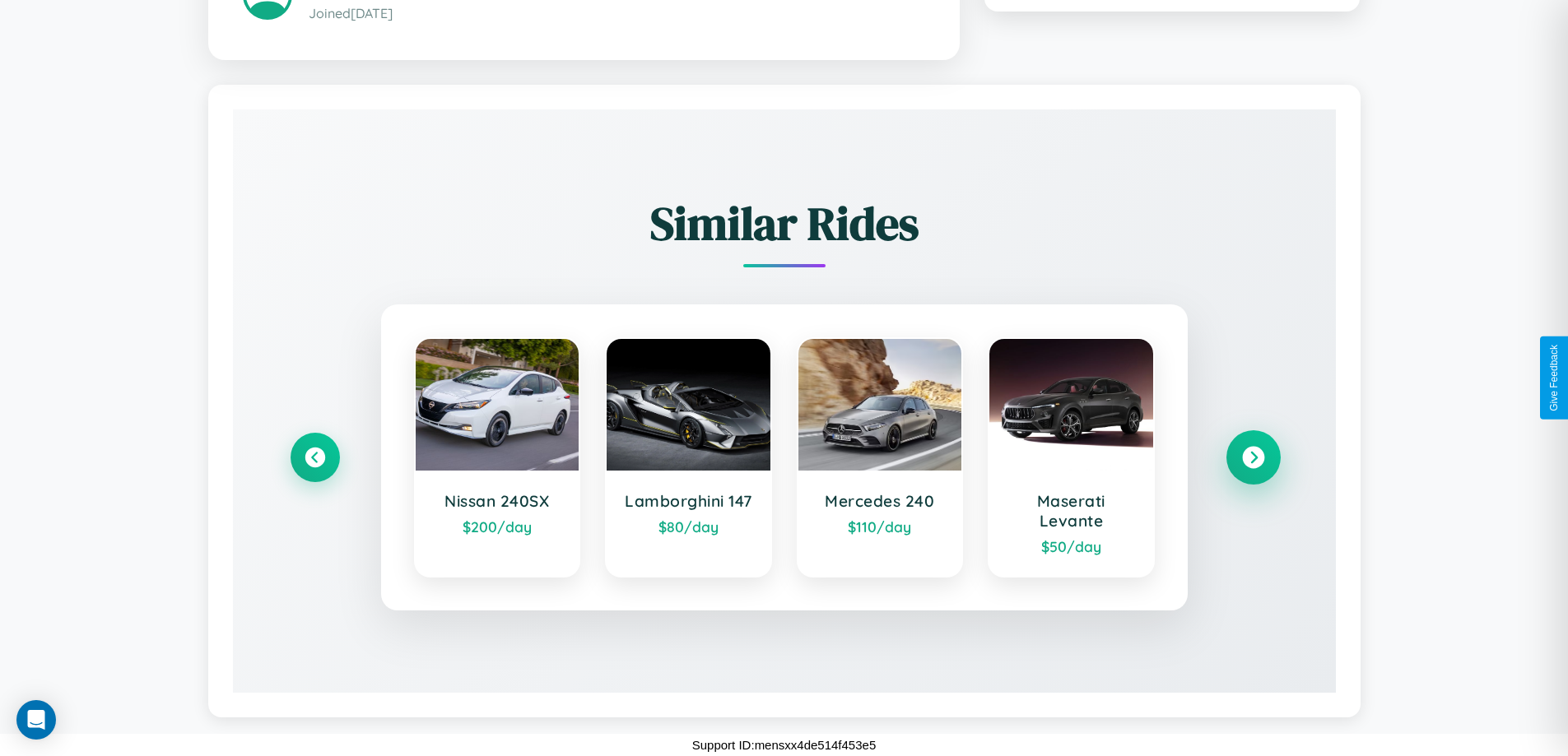
click at [1253, 457] on icon at bounding box center [1253, 457] width 22 height 22
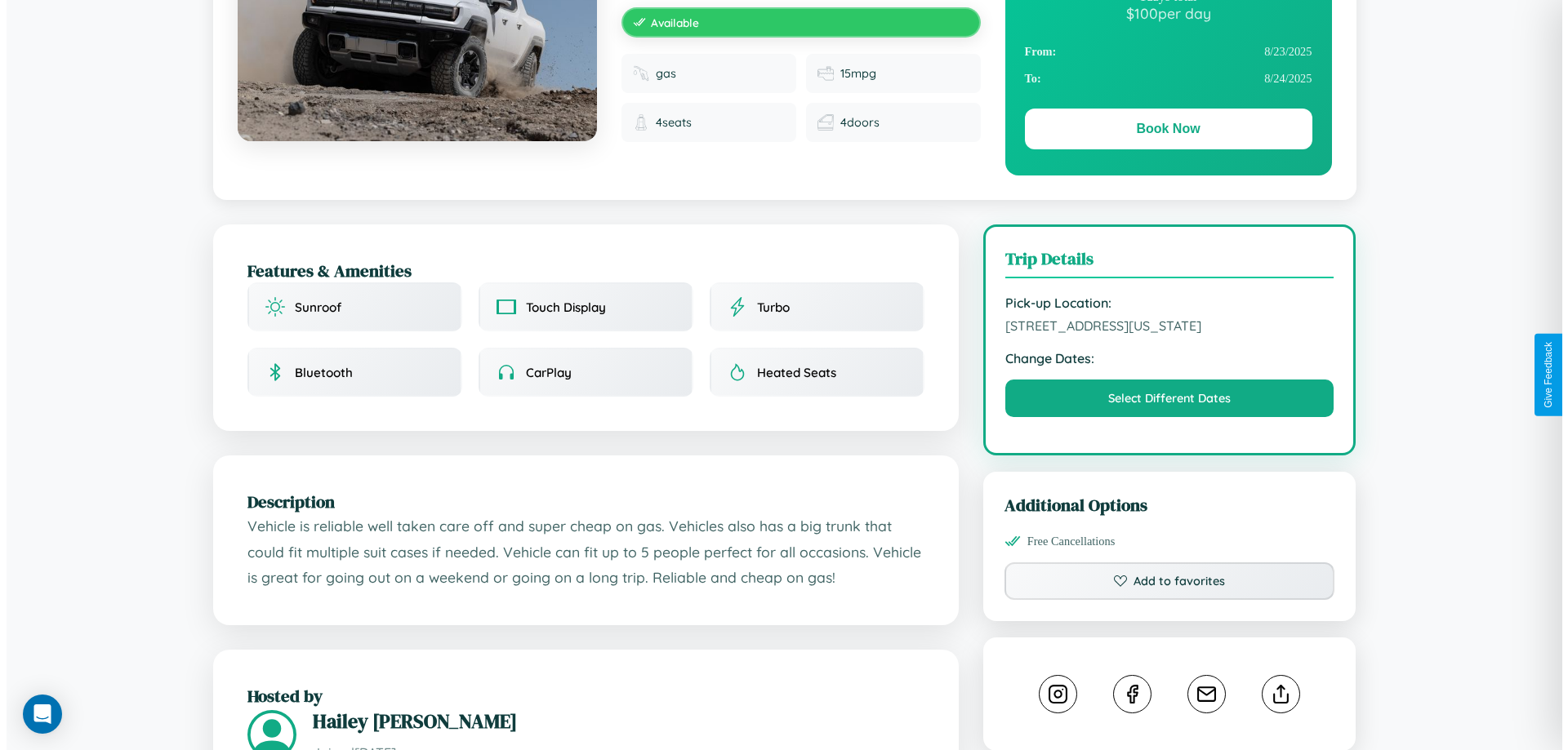
scroll to position [0, 0]
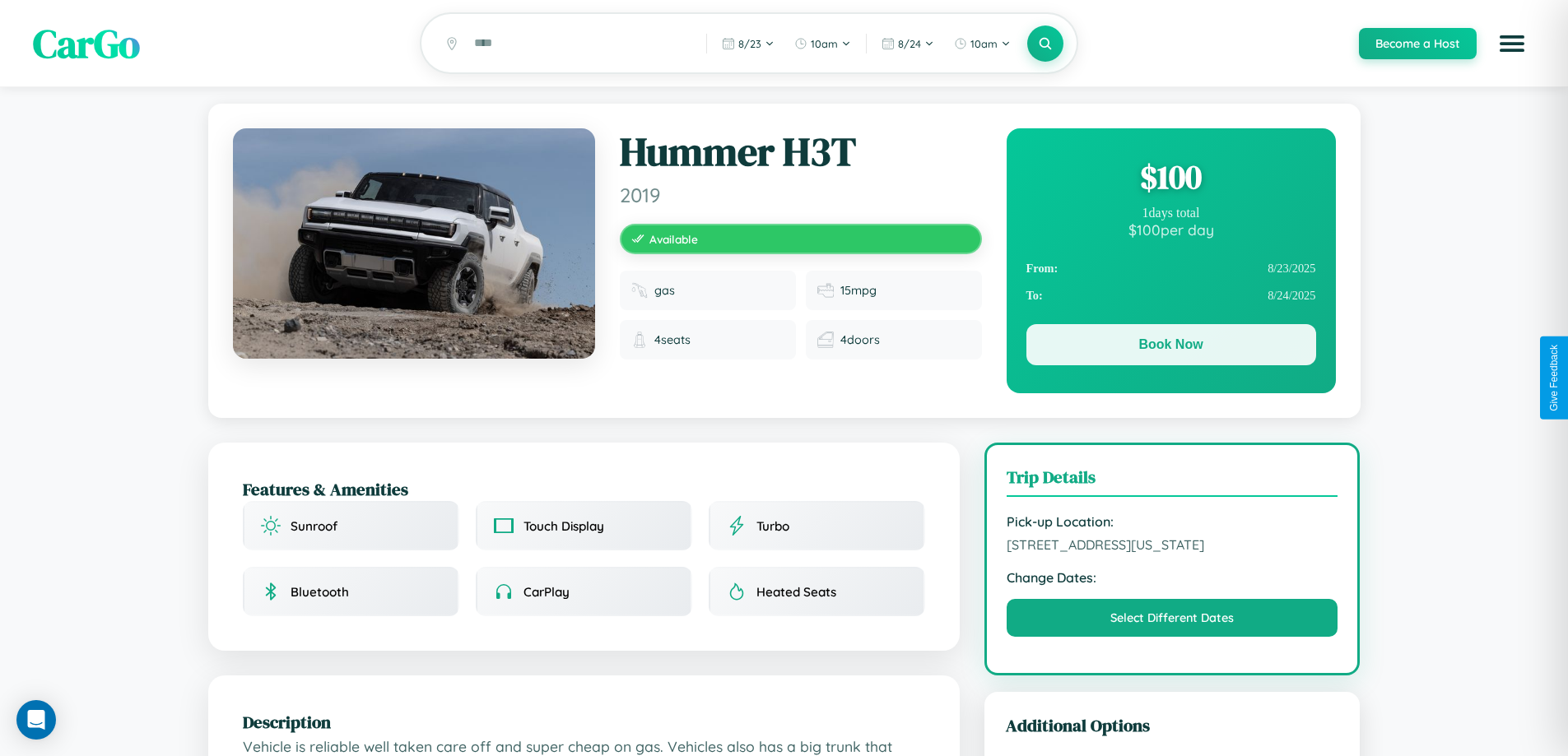
click at [1170, 349] on button "Book Now" at bounding box center [1170, 345] width 290 height 41
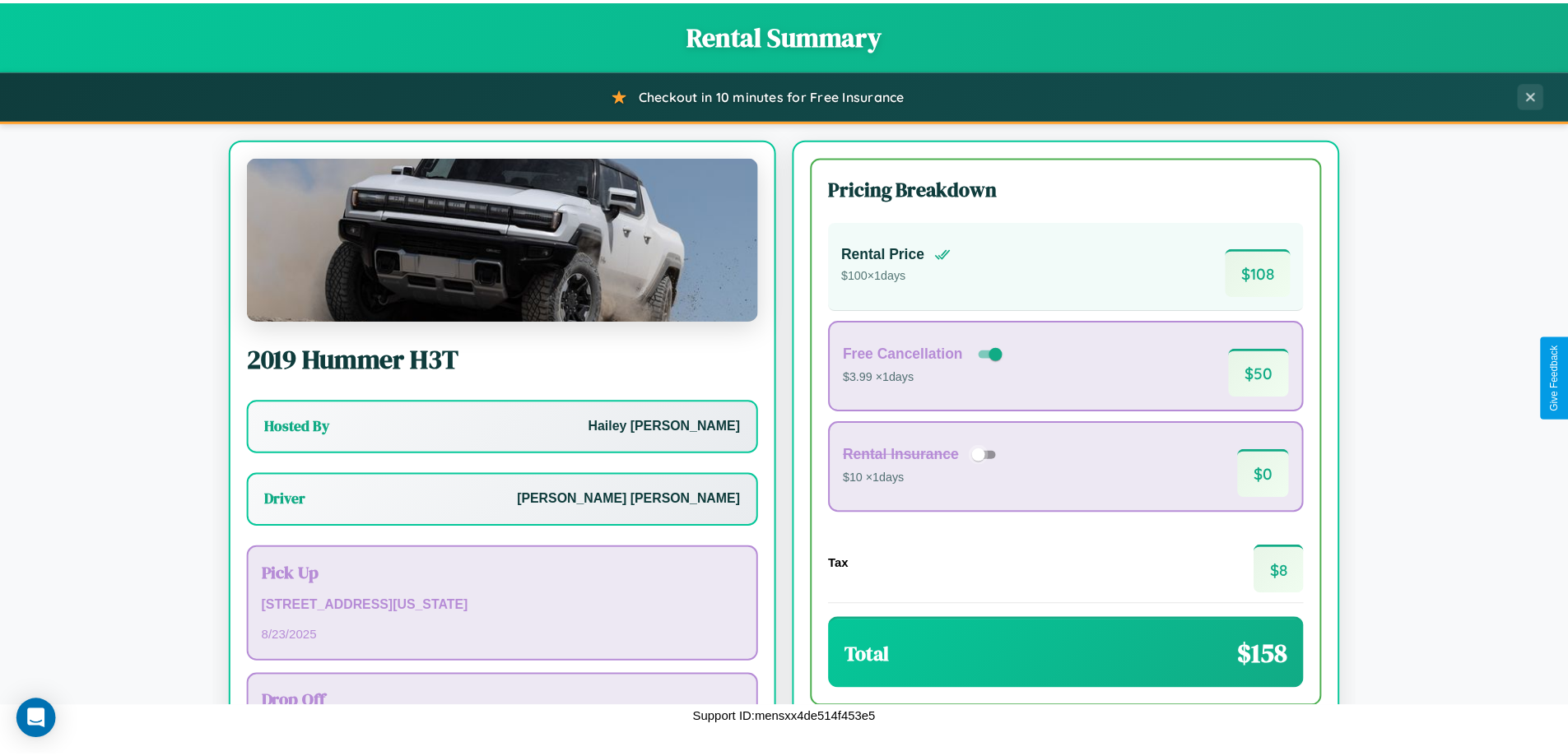
scroll to position [119, 0]
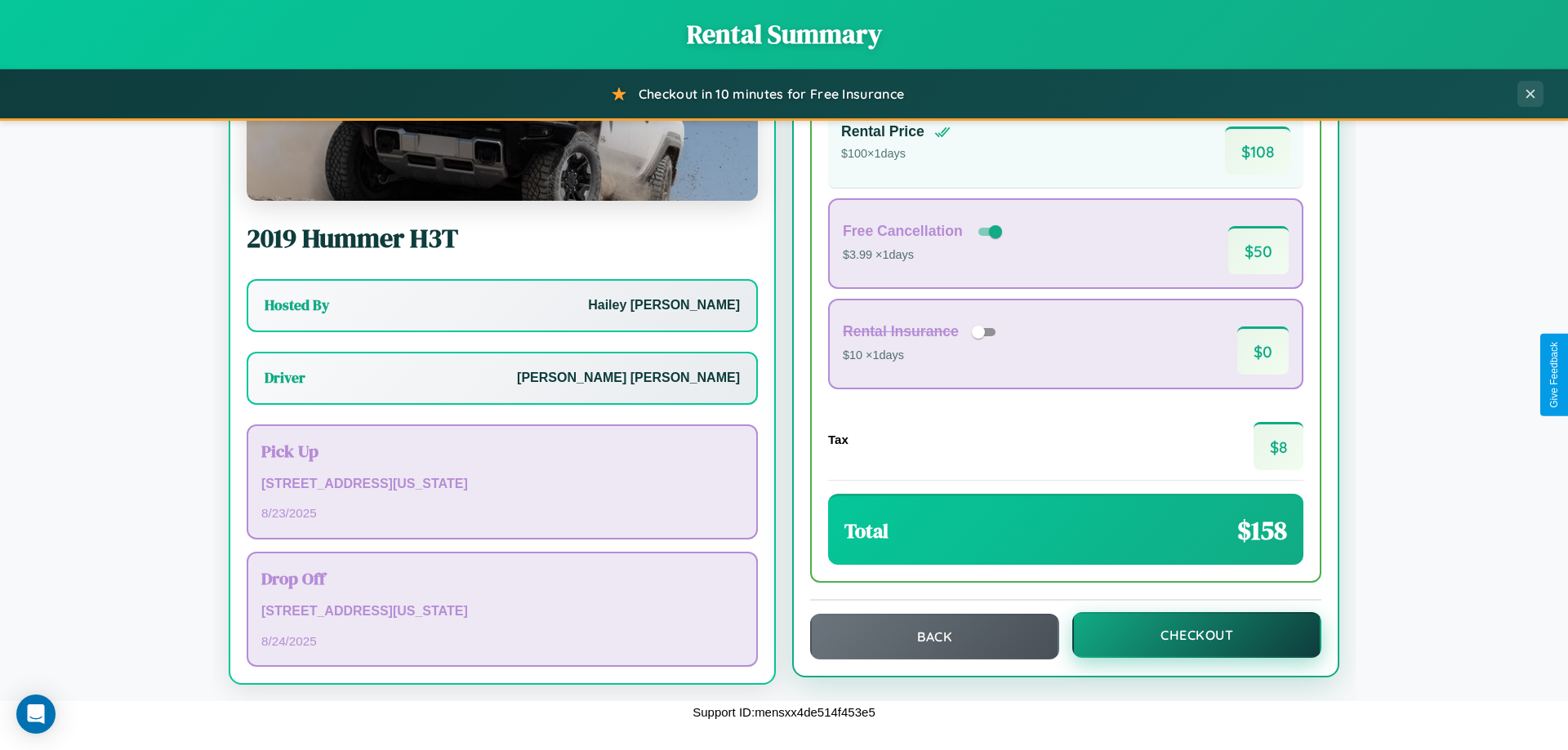
click at [1185, 635] on button "Checkout" at bounding box center [1196, 635] width 249 height 46
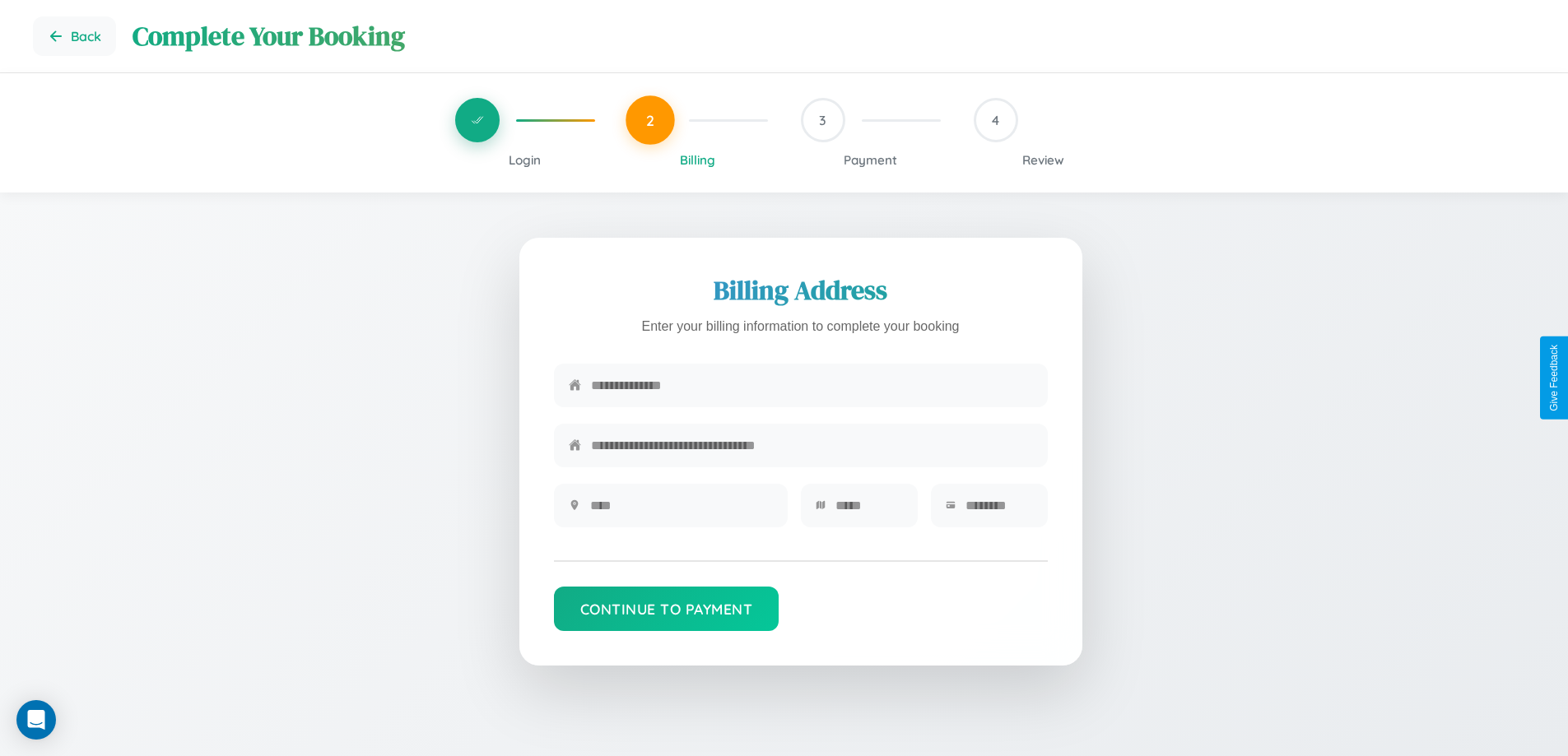
click at [812, 385] on input "text" at bounding box center [812, 385] width 442 height 41
type input "**********"
click at [680, 510] on input "text" at bounding box center [681, 506] width 183 height 41
type input "********"
click at [868, 510] on input "text" at bounding box center [868, 506] width 68 height 41
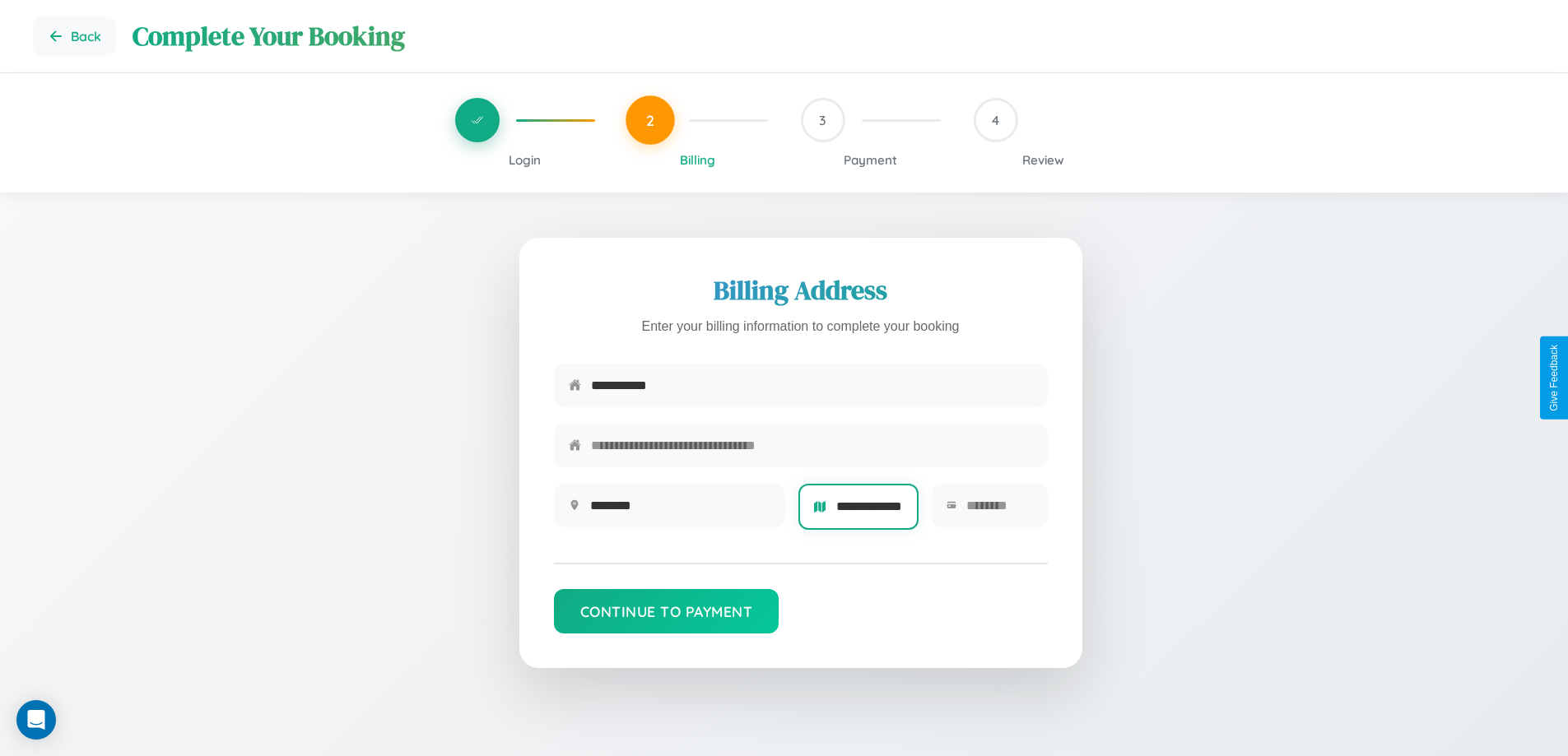
scroll to position [0, 23]
type input "**********"
click at [998, 510] on input "text" at bounding box center [999, 506] width 66 height 41
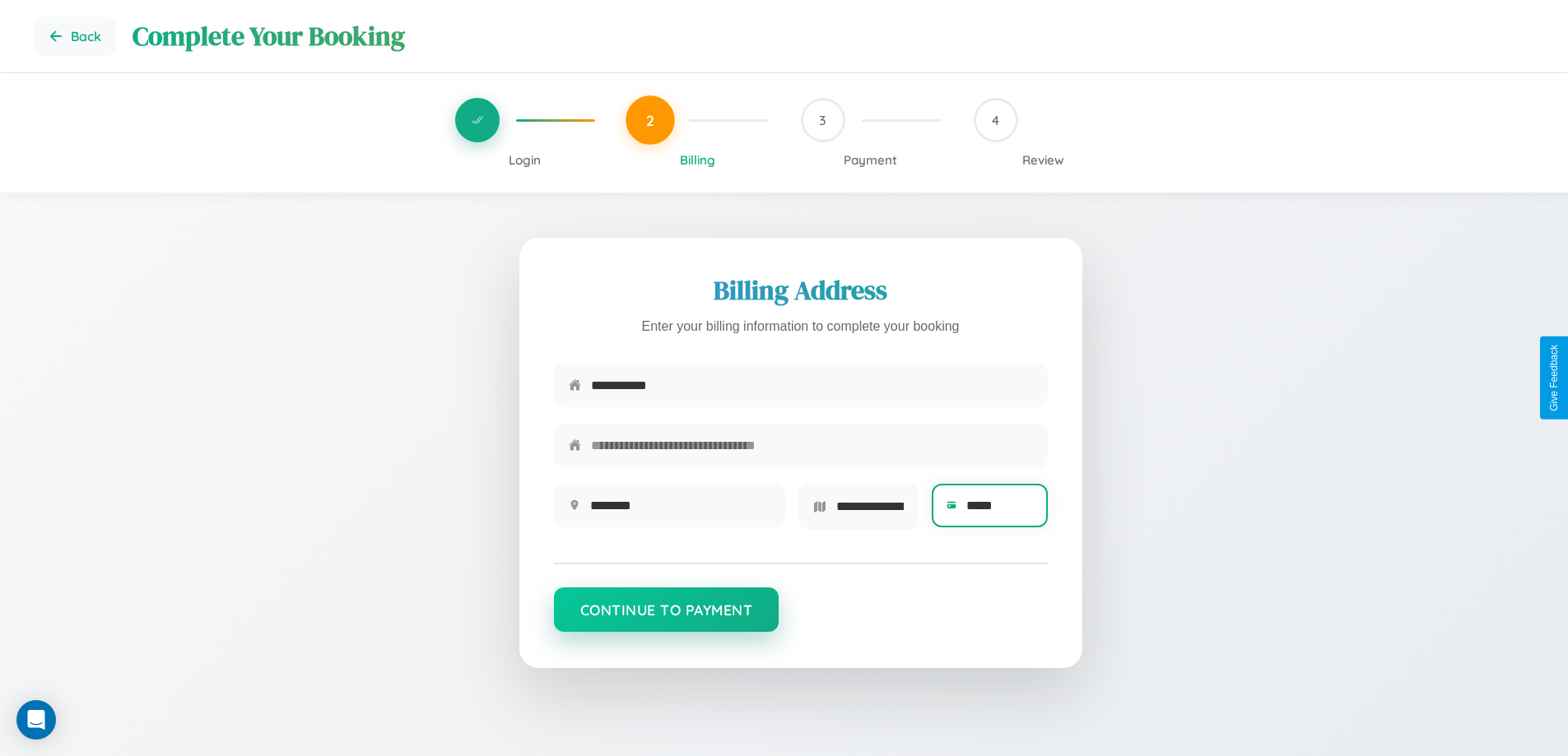
type input "*****"
click at [665, 614] on button "Continue to Payment" at bounding box center [666, 610] width 225 height 44
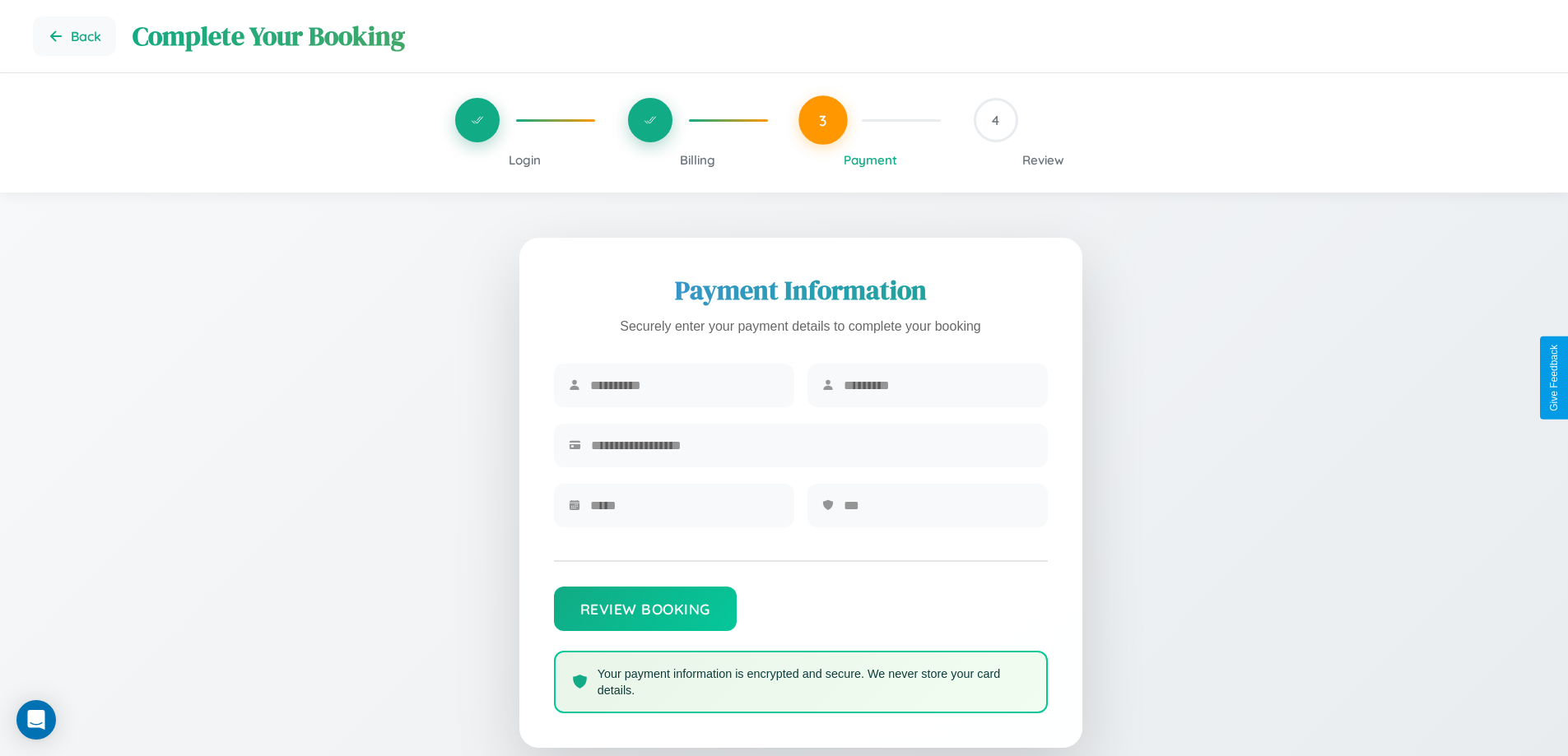
click at [684, 385] on input "text" at bounding box center [685, 385] width 189 height 41
type input "****"
click at [937, 385] on input "text" at bounding box center [938, 385] width 189 height 41
type input "*****"
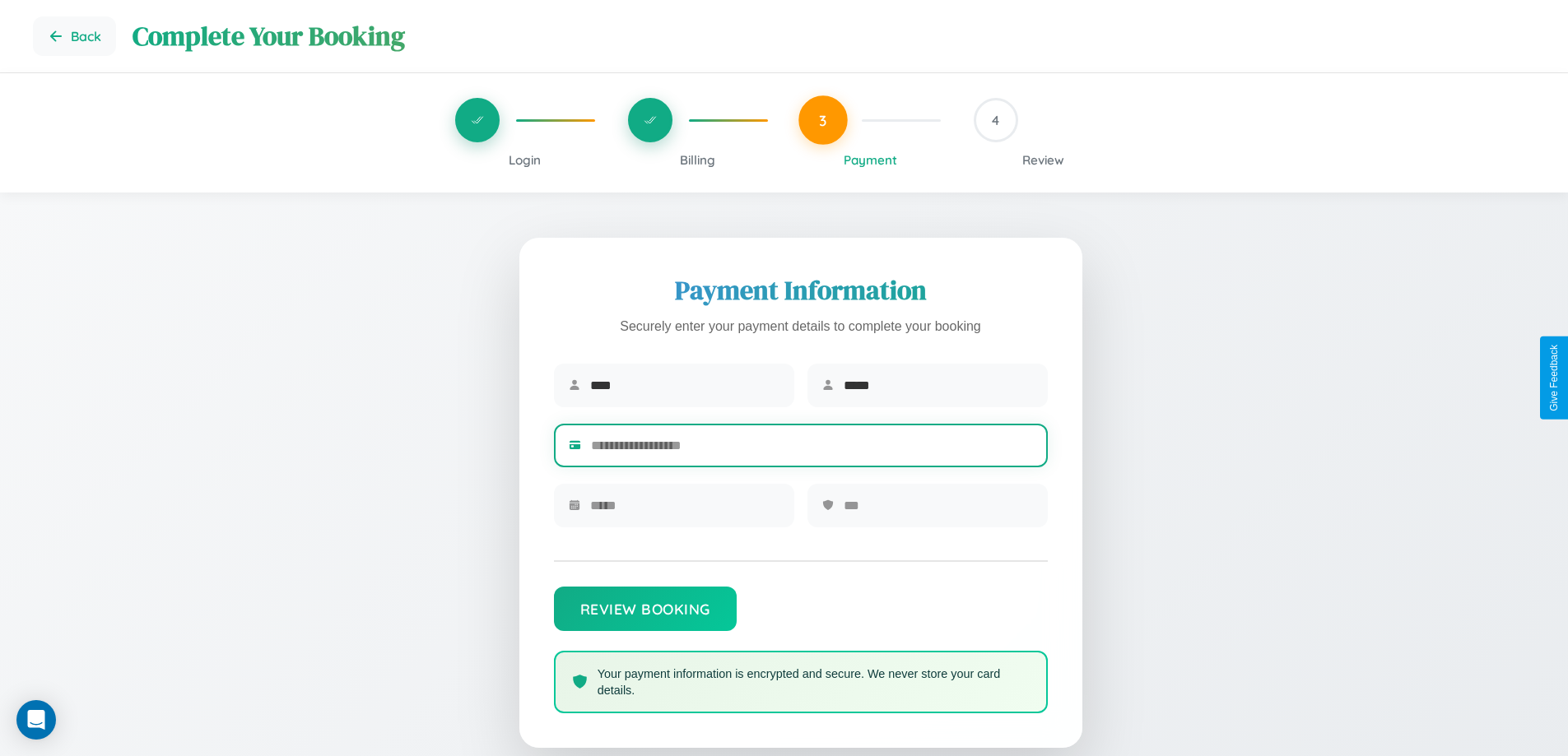
click at [812, 448] on input "text" at bounding box center [812, 446] width 442 height 41
type input "**********"
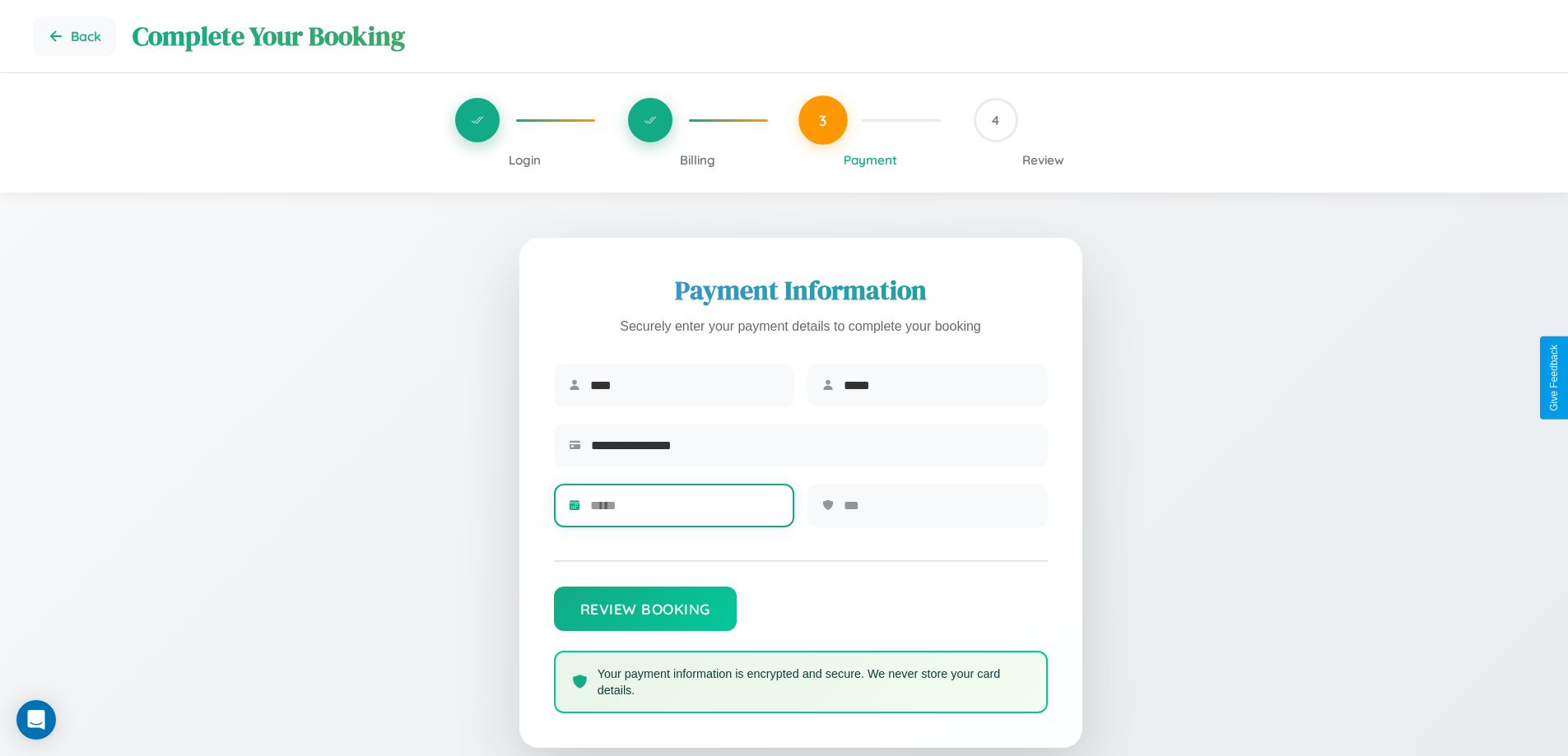
click at [684, 510] on input "text" at bounding box center [685, 506] width 189 height 41
type input "*****"
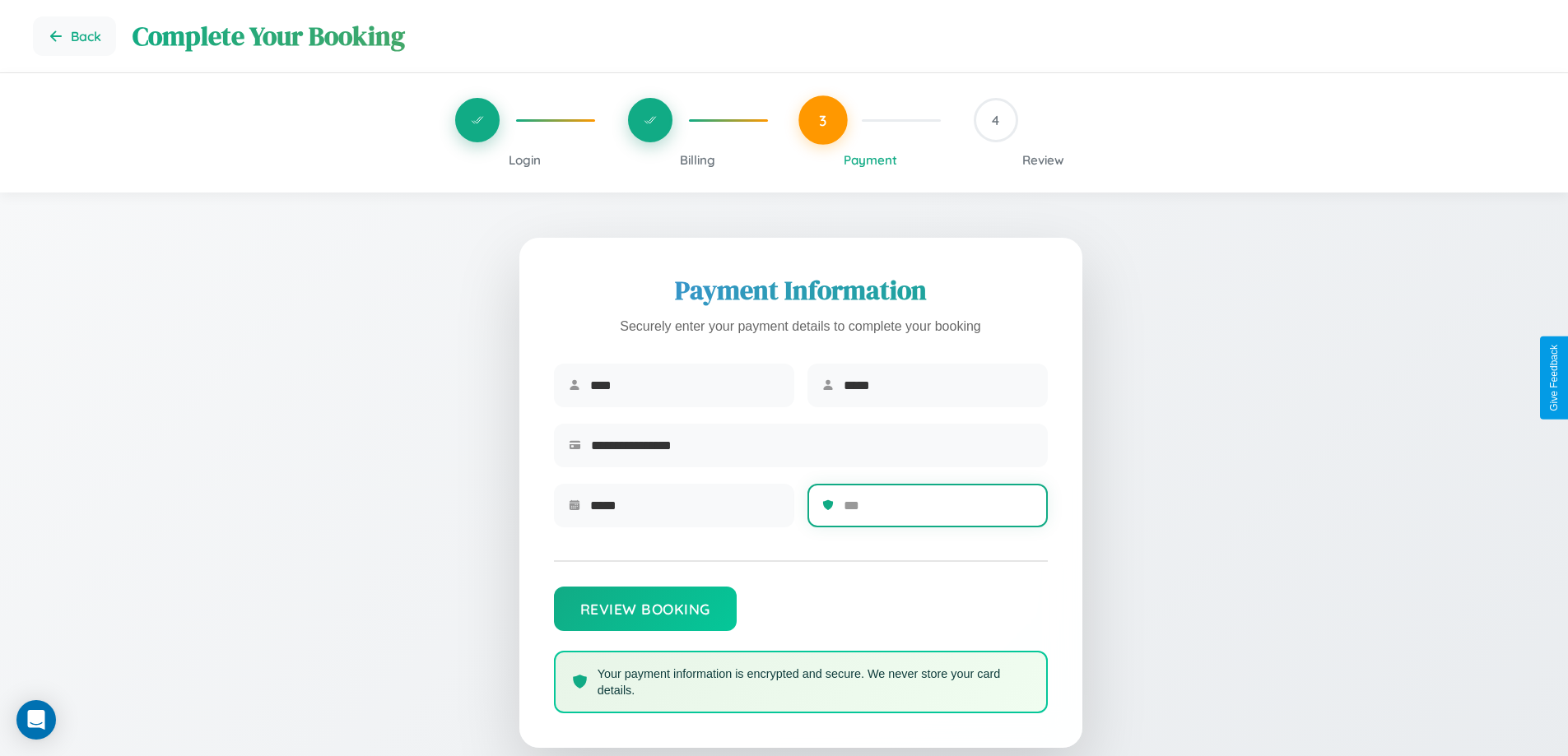
click at [937, 510] on input "text" at bounding box center [938, 506] width 189 height 41
type input "***"
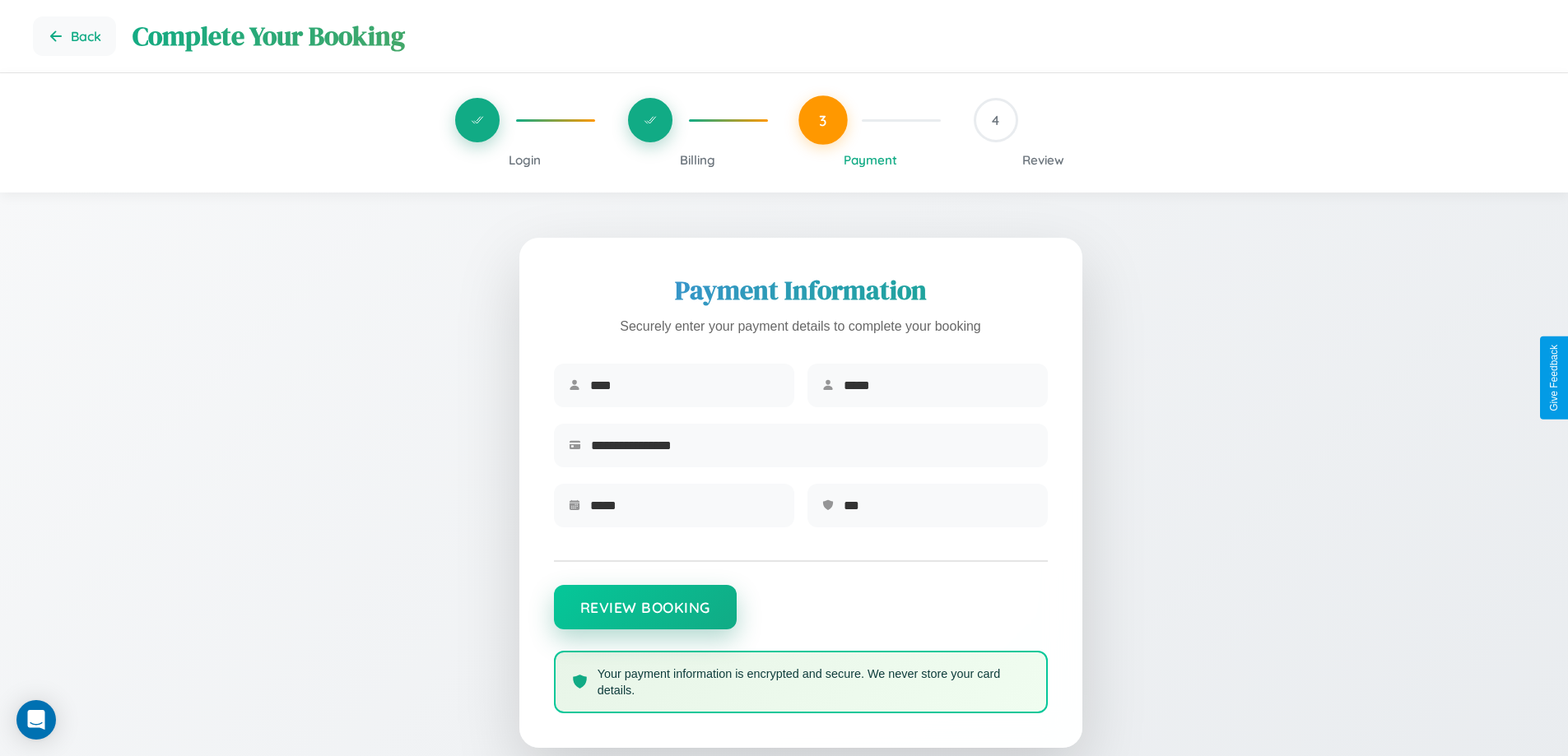
click at [644, 614] on button "Review Booking" at bounding box center [645, 607] width 183 height 44
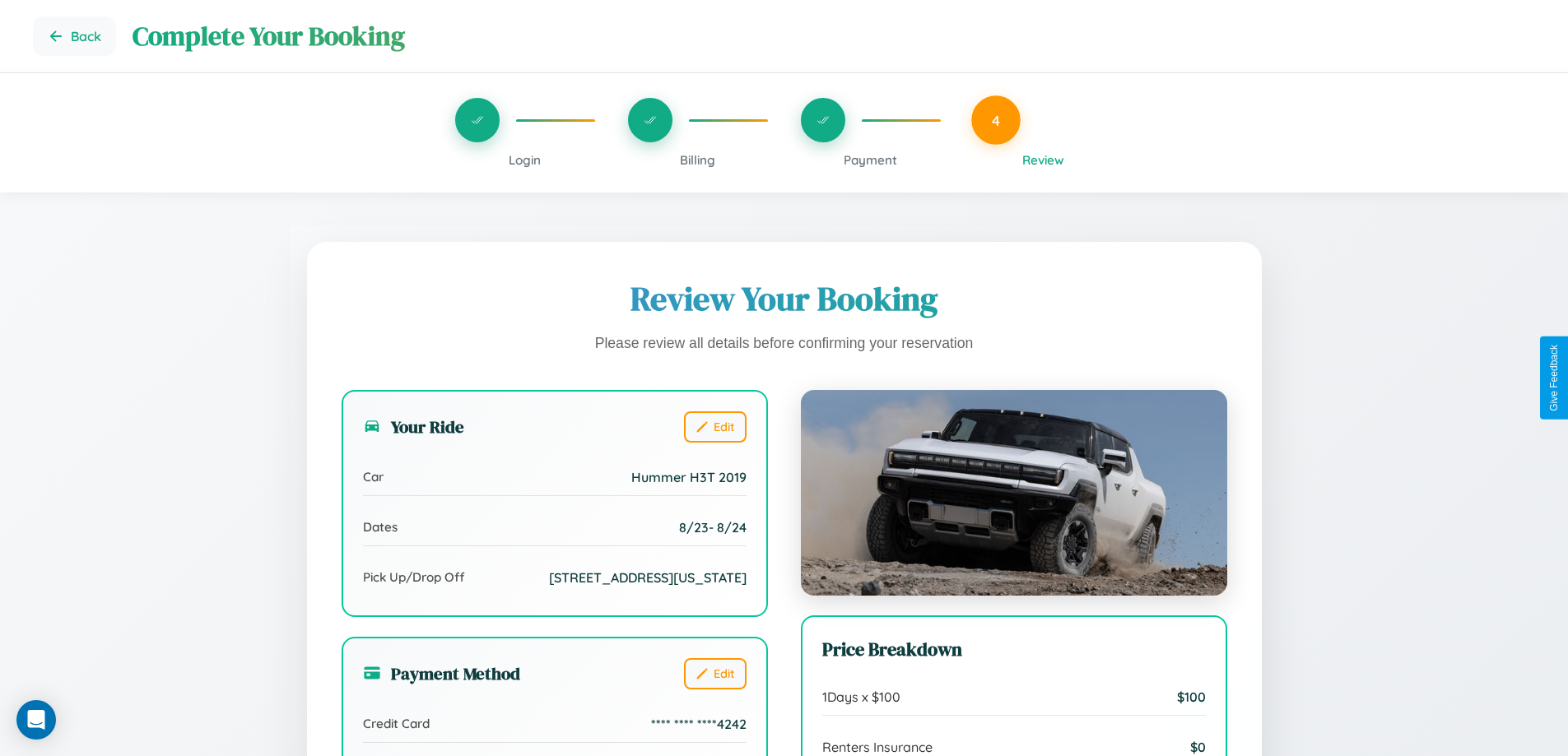
click at [870, 159] on span "Payment" at bounding box center [870, 159] width 54 height 16
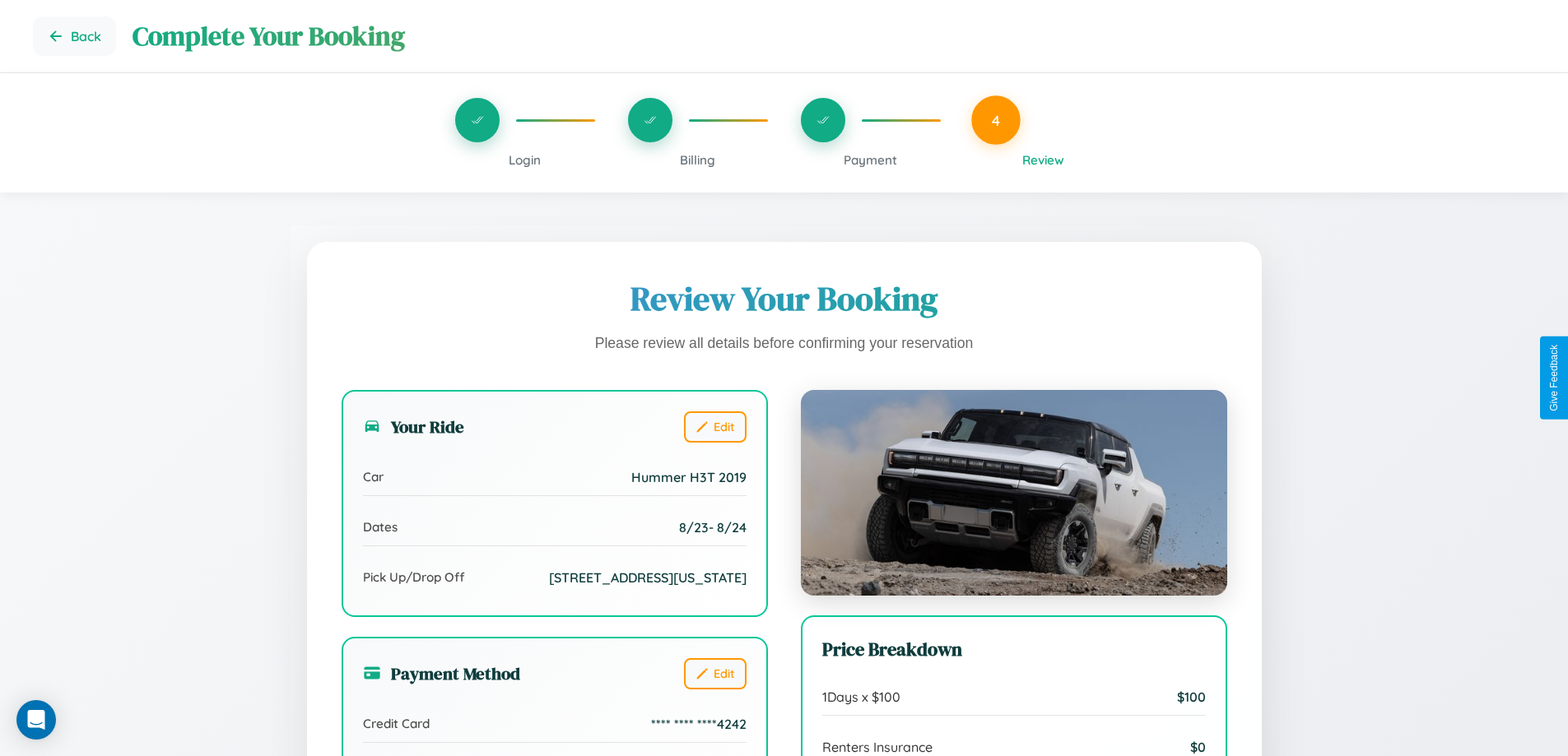
click at [870, 159] on span "Payment" at bounding box center [870, 159] width 54 height 16
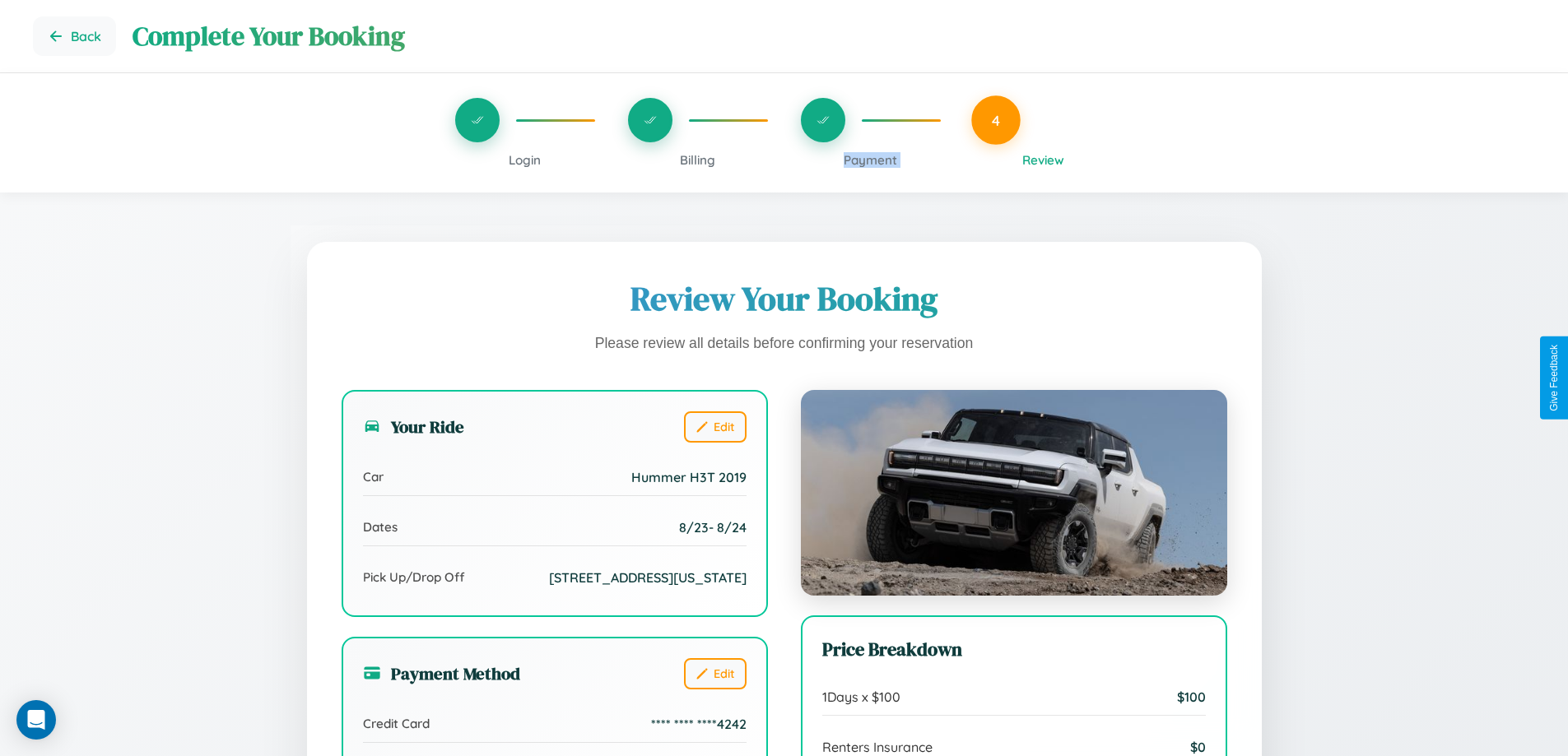
click at [870, 159] on span "Payment" at bounding box center [870, 159] width 54 height 16
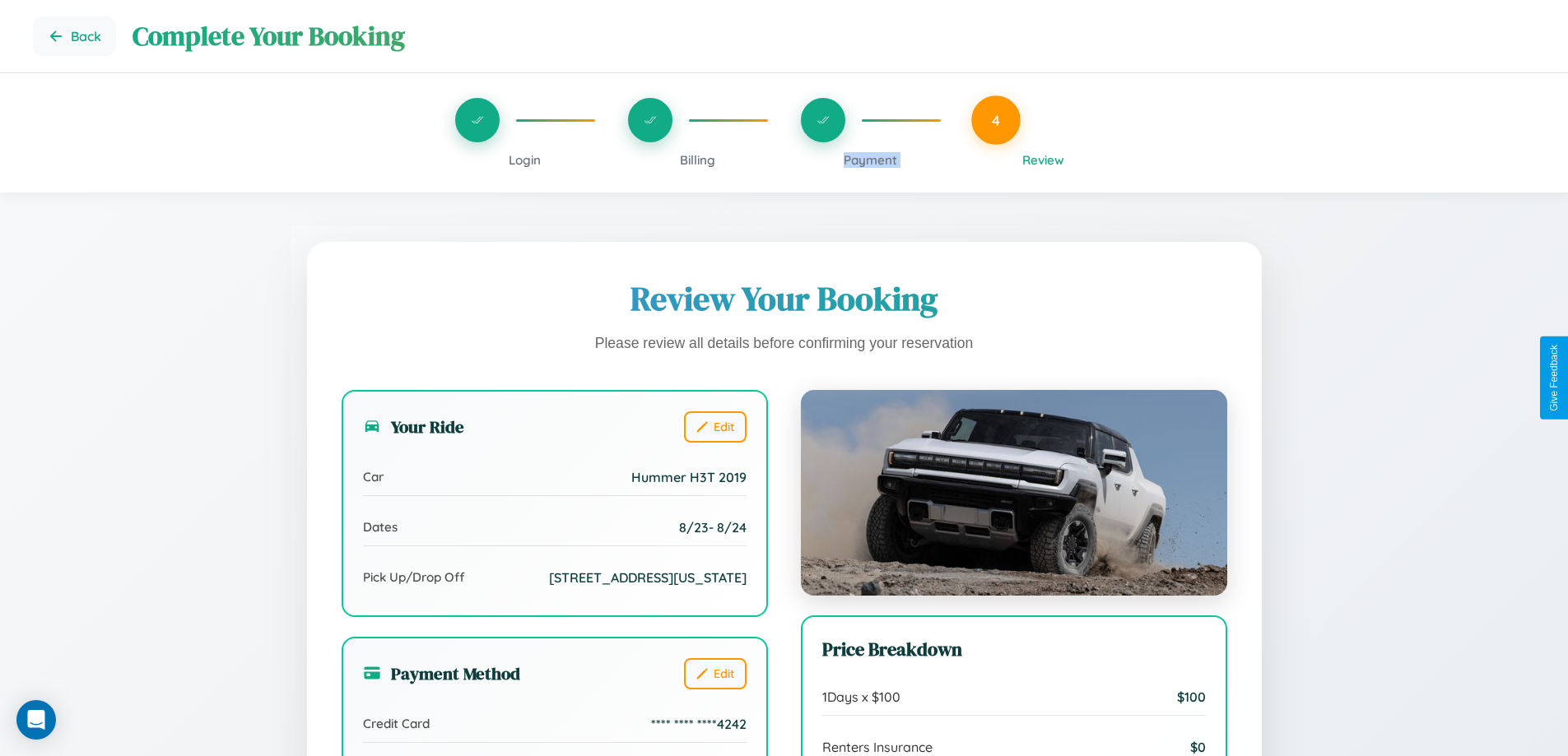
click at [870, 159] on span "Payment" at bounding box center [870, 159] width 54 height 16
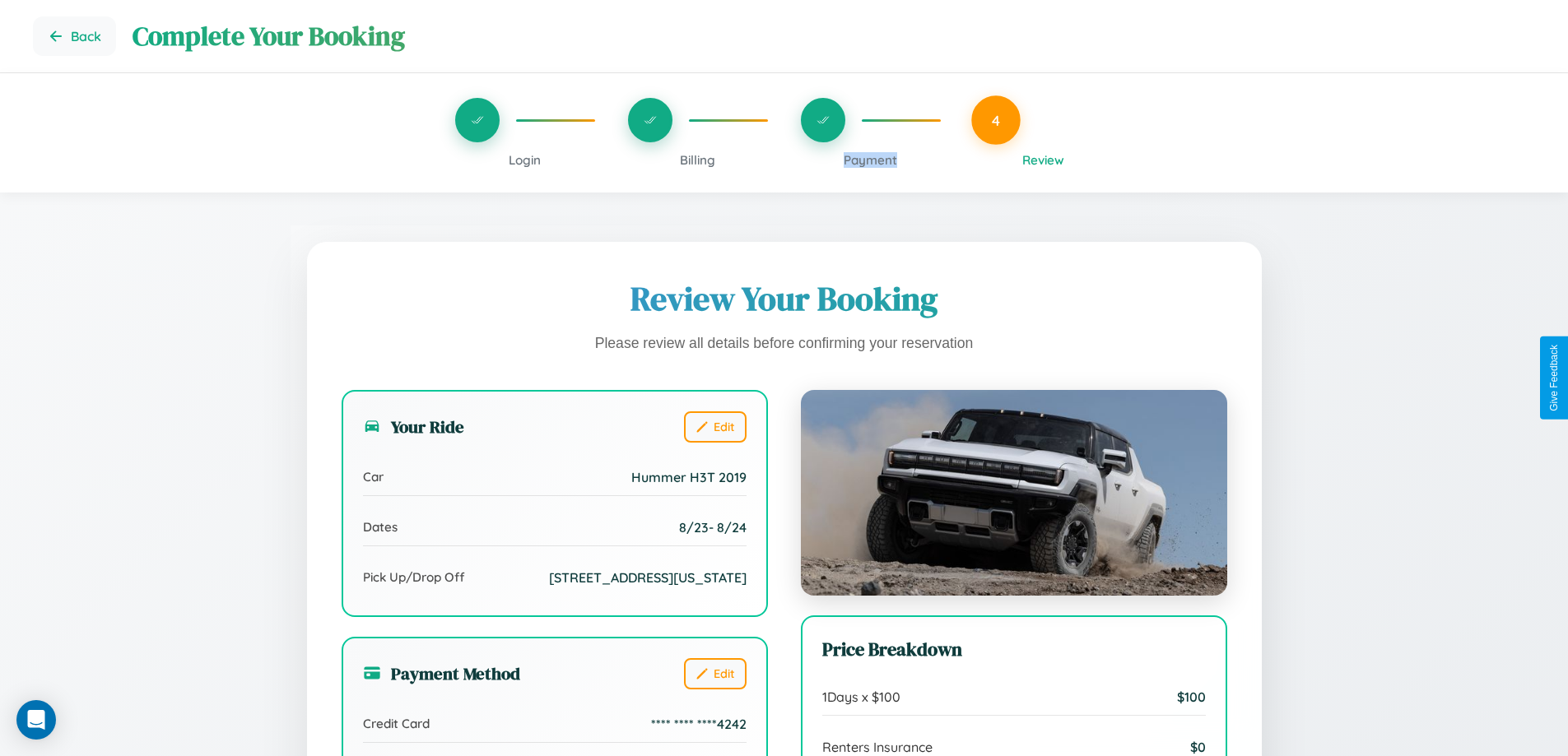
click at [870, 159] on span "Payment" at bounding box center [870, 159] width 54 height 16
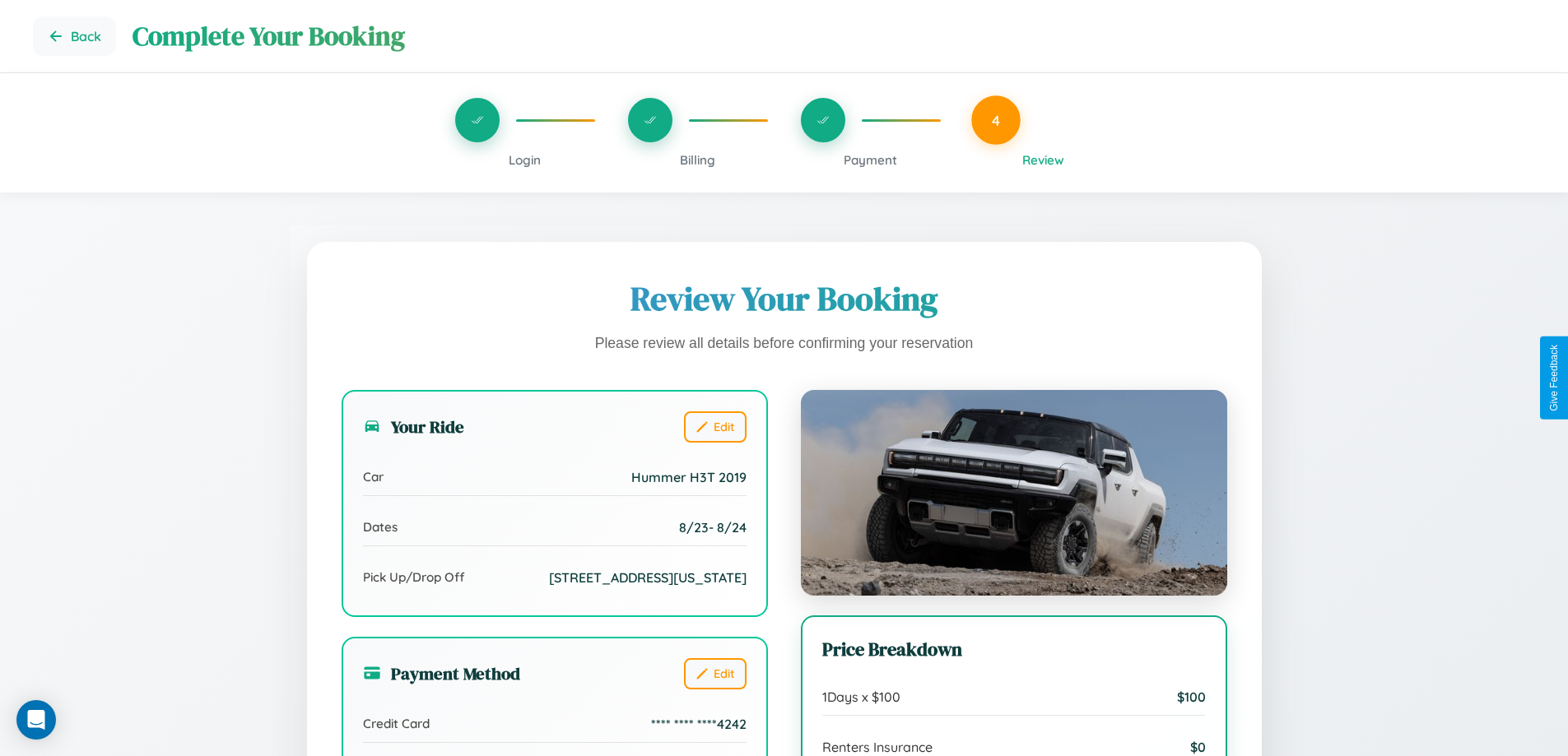
scroll to position [183, 0]
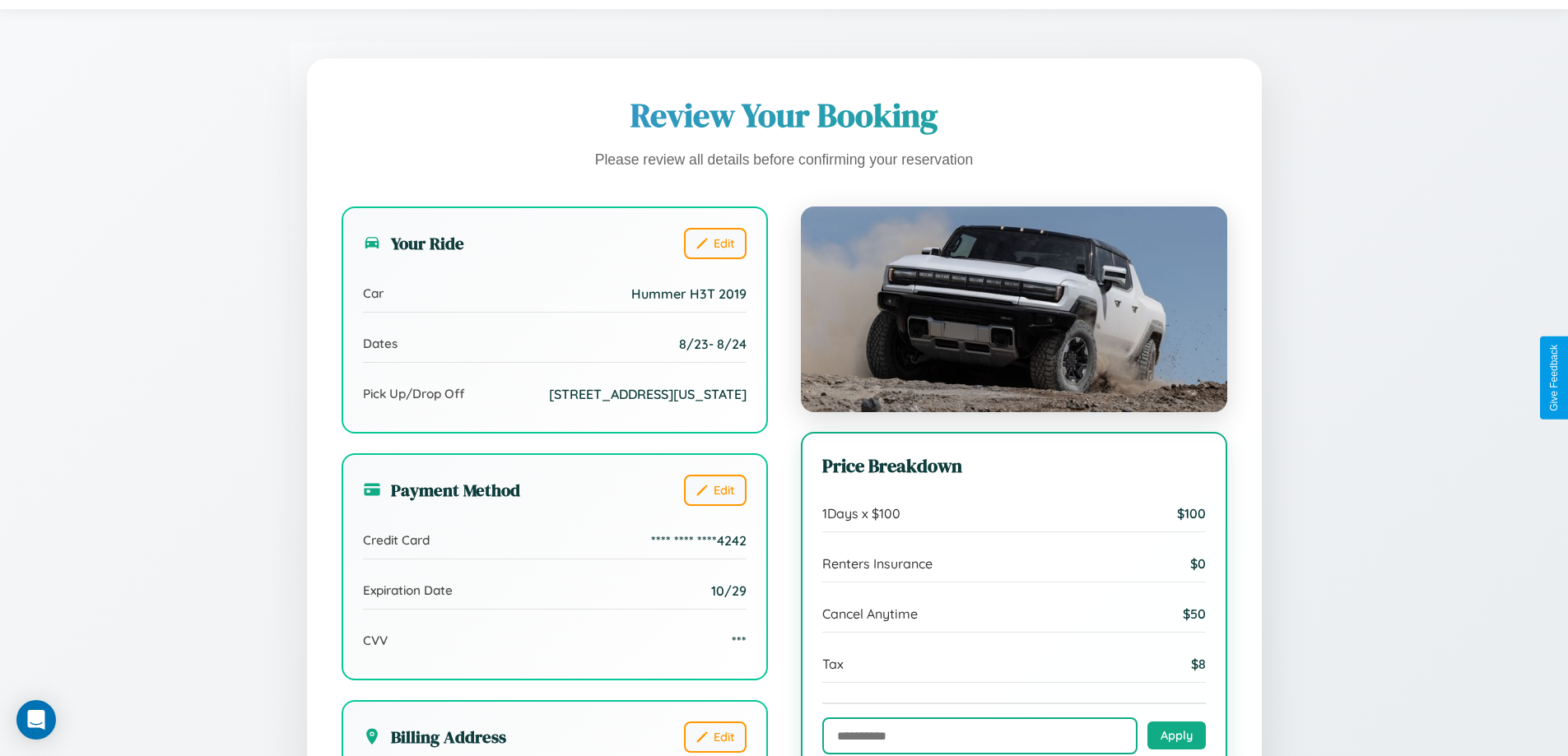
click at [980, 737] on input "text" at bounding box center [980, 736] width 315 height 37
type input "**********"
click at [1176, 736] on button "Apply" at bounding box center [1176, 735] width 58 height 28
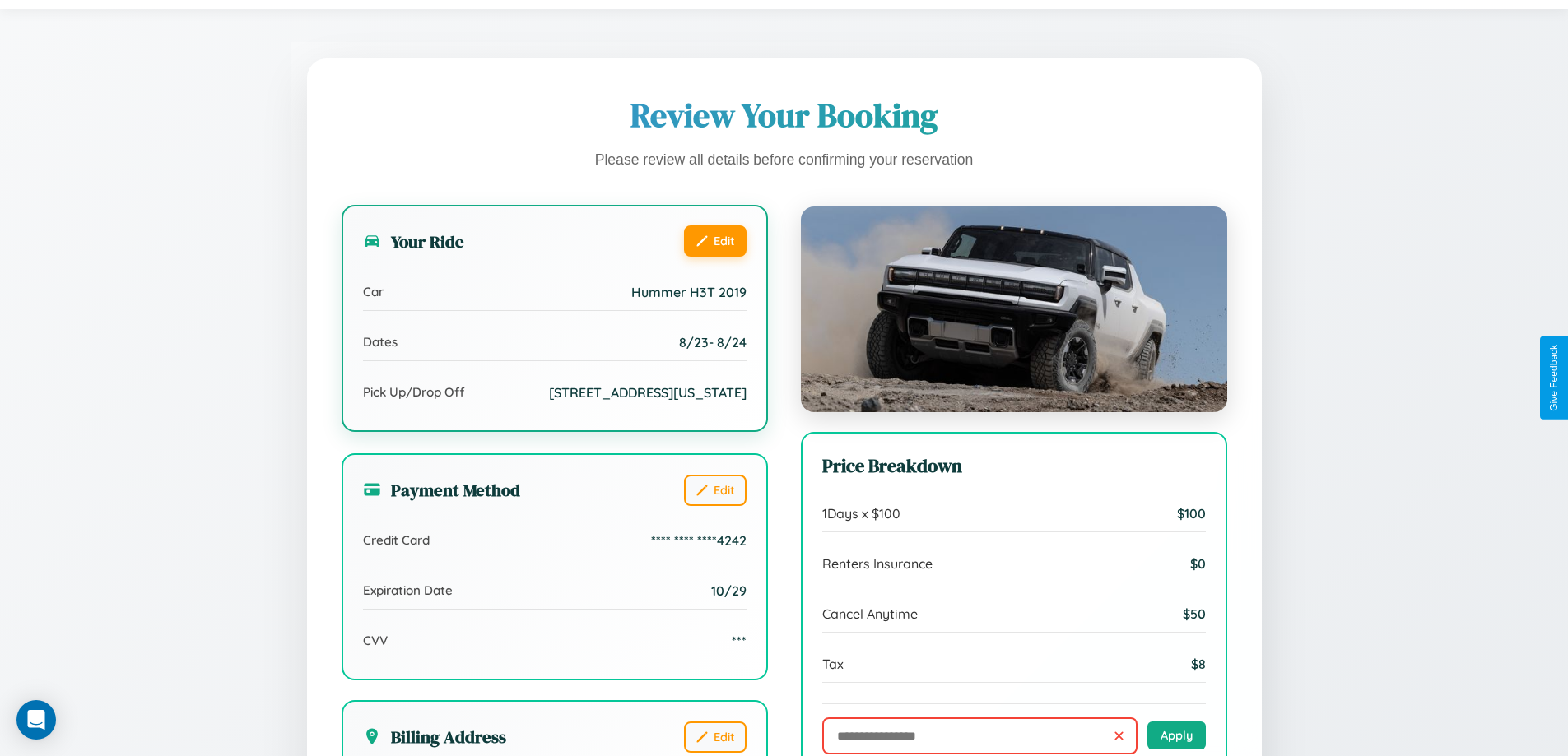
click at [714, 243] on button "Edit" at bounding box center [714, 241] width 62 height 32
click at [714, 241] on button "Edit" at bounding box center [714, 241] width 62 height 32
click at [714, 240] on button "Edit" at bounding box center [714, 241] width 62 height 32
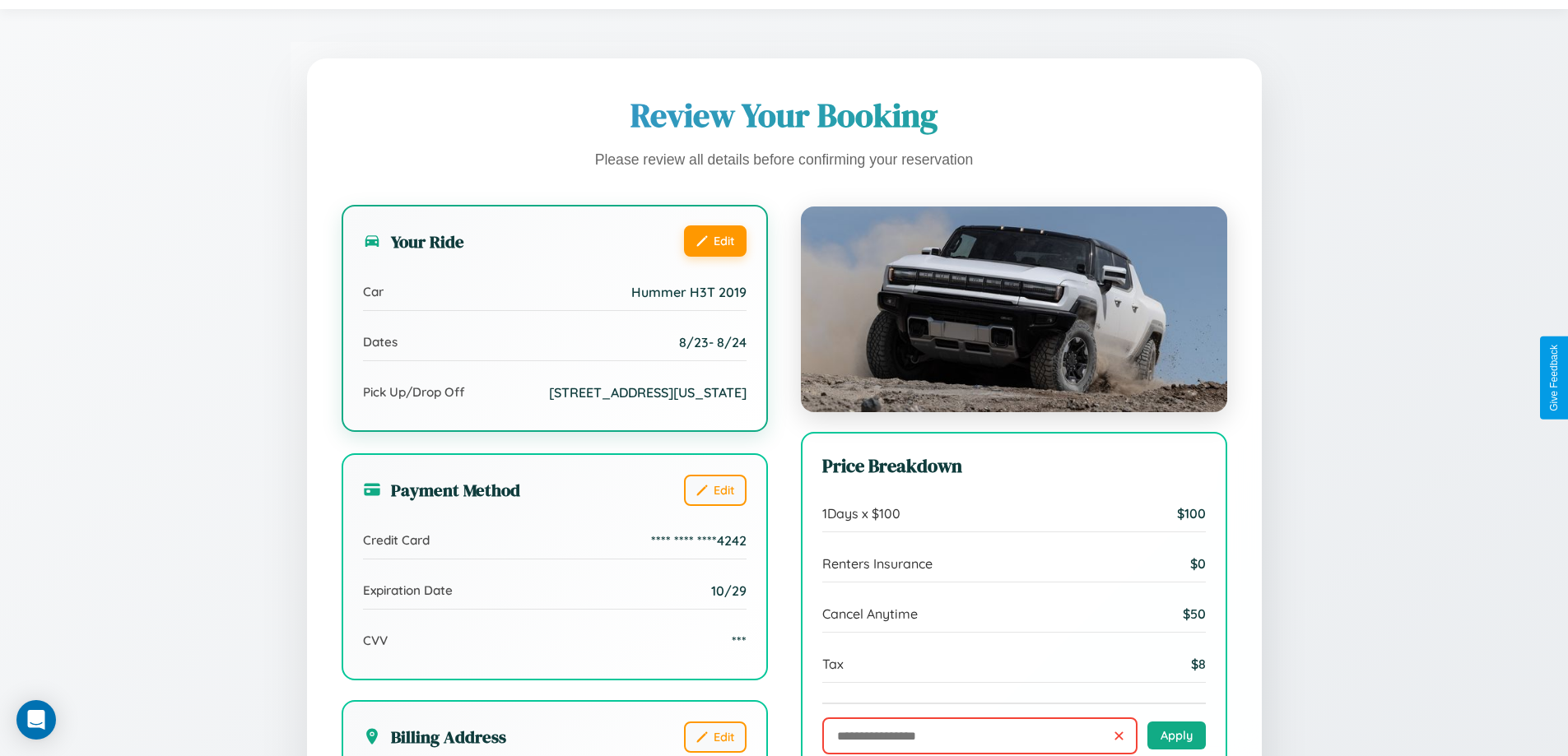
click at [714, 240] on button "Edit" at bounding box center [714, 241] width 62 height 32
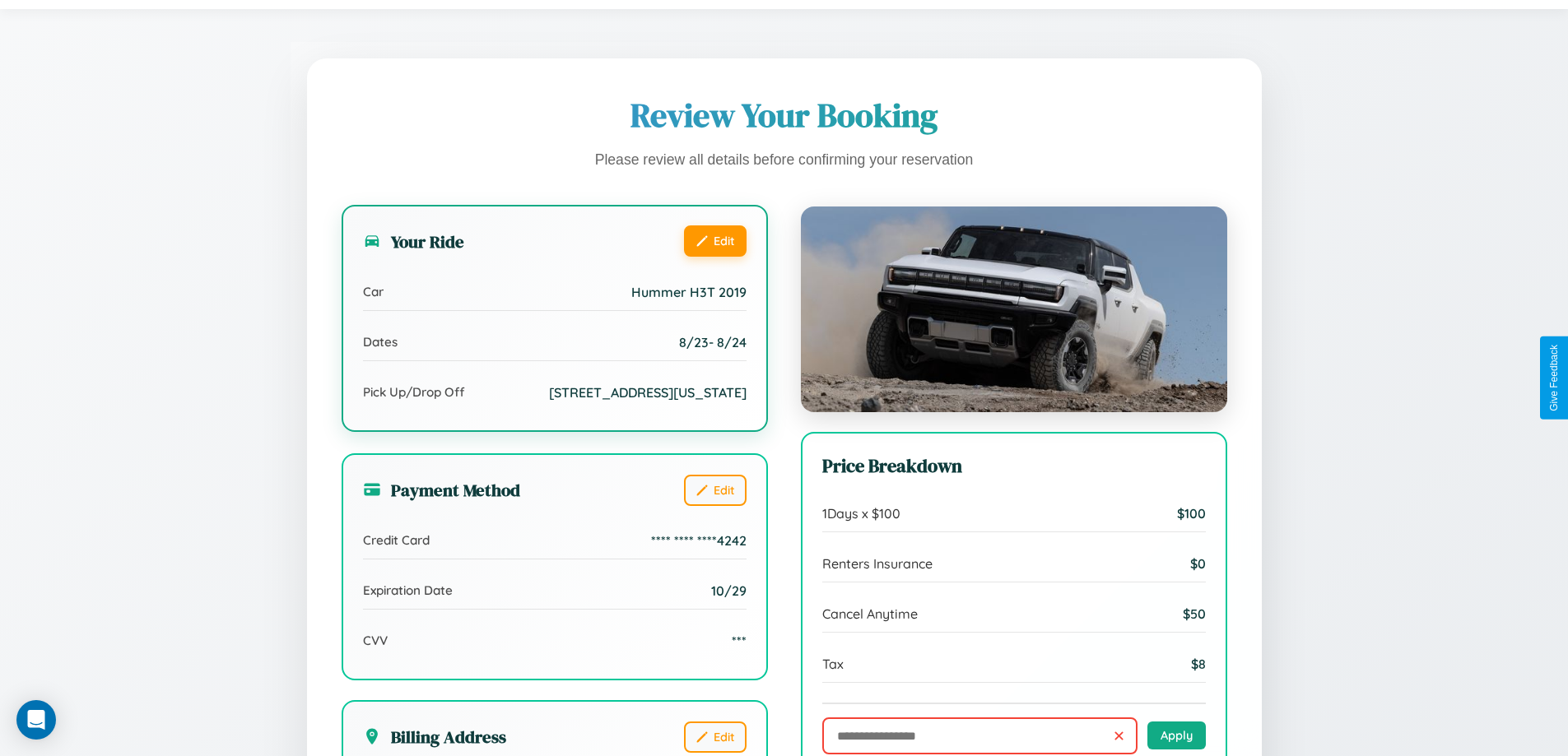
click at [714, 240] on button "Edit" at bounding box center [714, 241] width 62 height 32
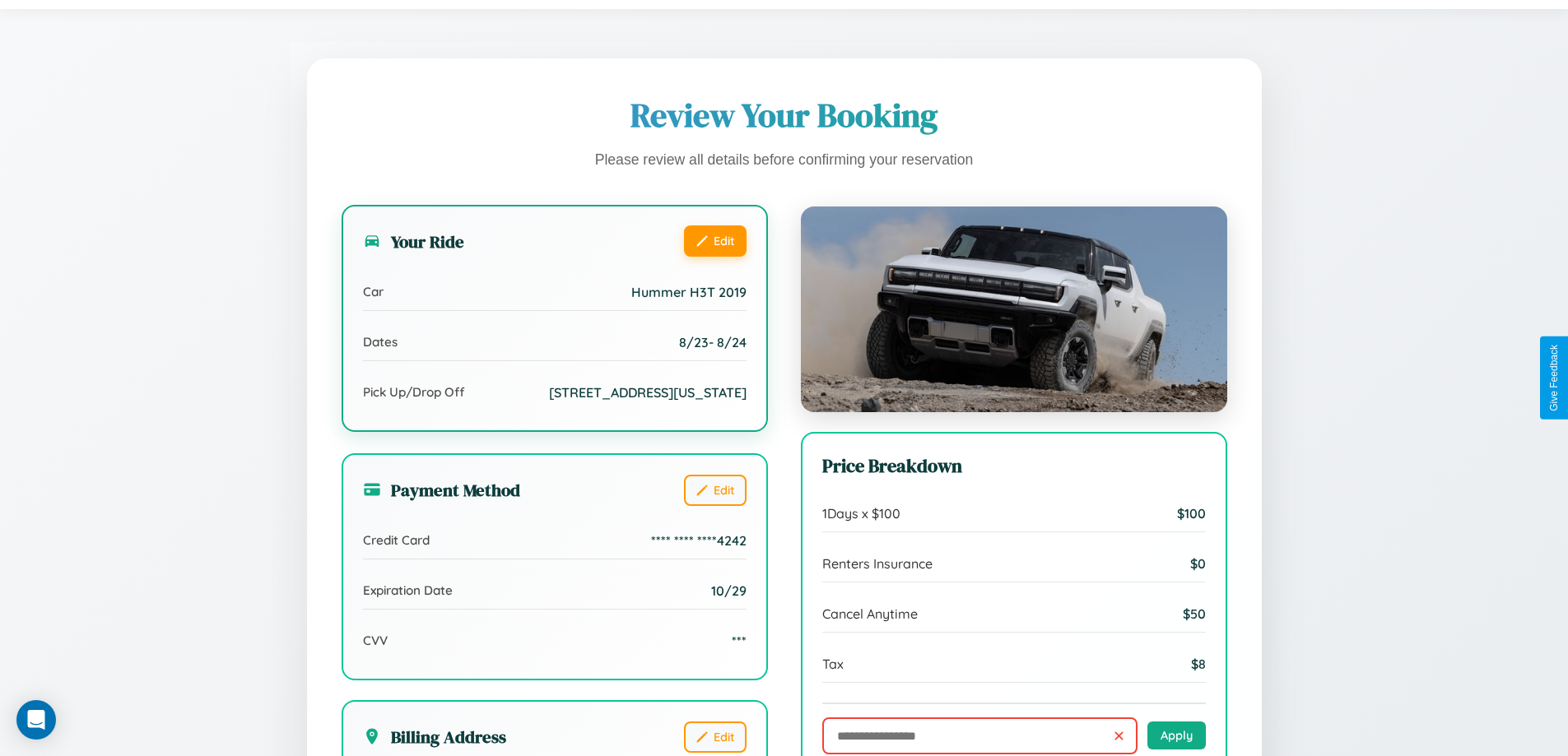
click at [714, 240] on button "Edit" at bounding box center [714, 241] width 62 height 32
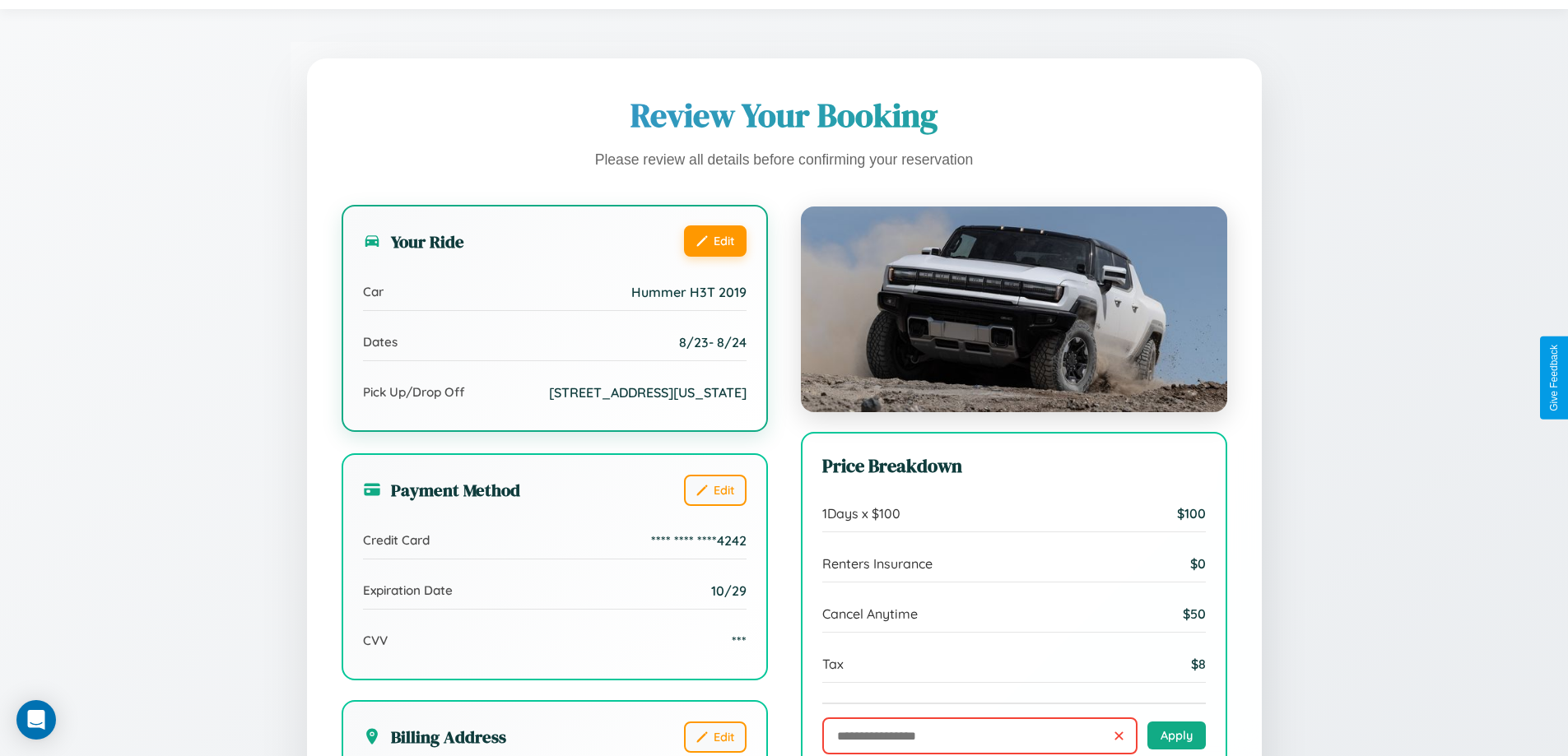
click at [714, 240] on button "Edit" at bounding box center [714, 241] width 62 height 32
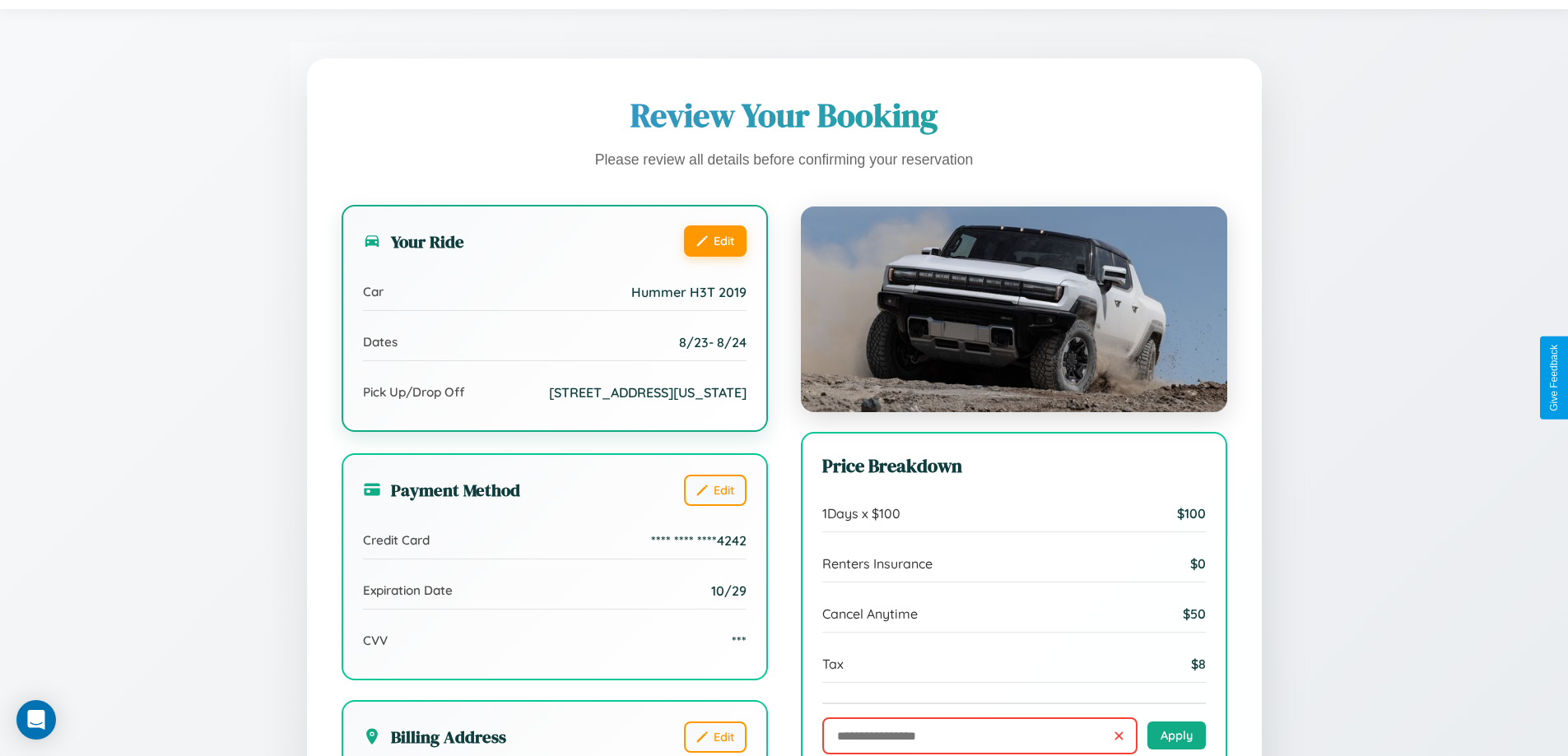
scroll to position [503, 0]
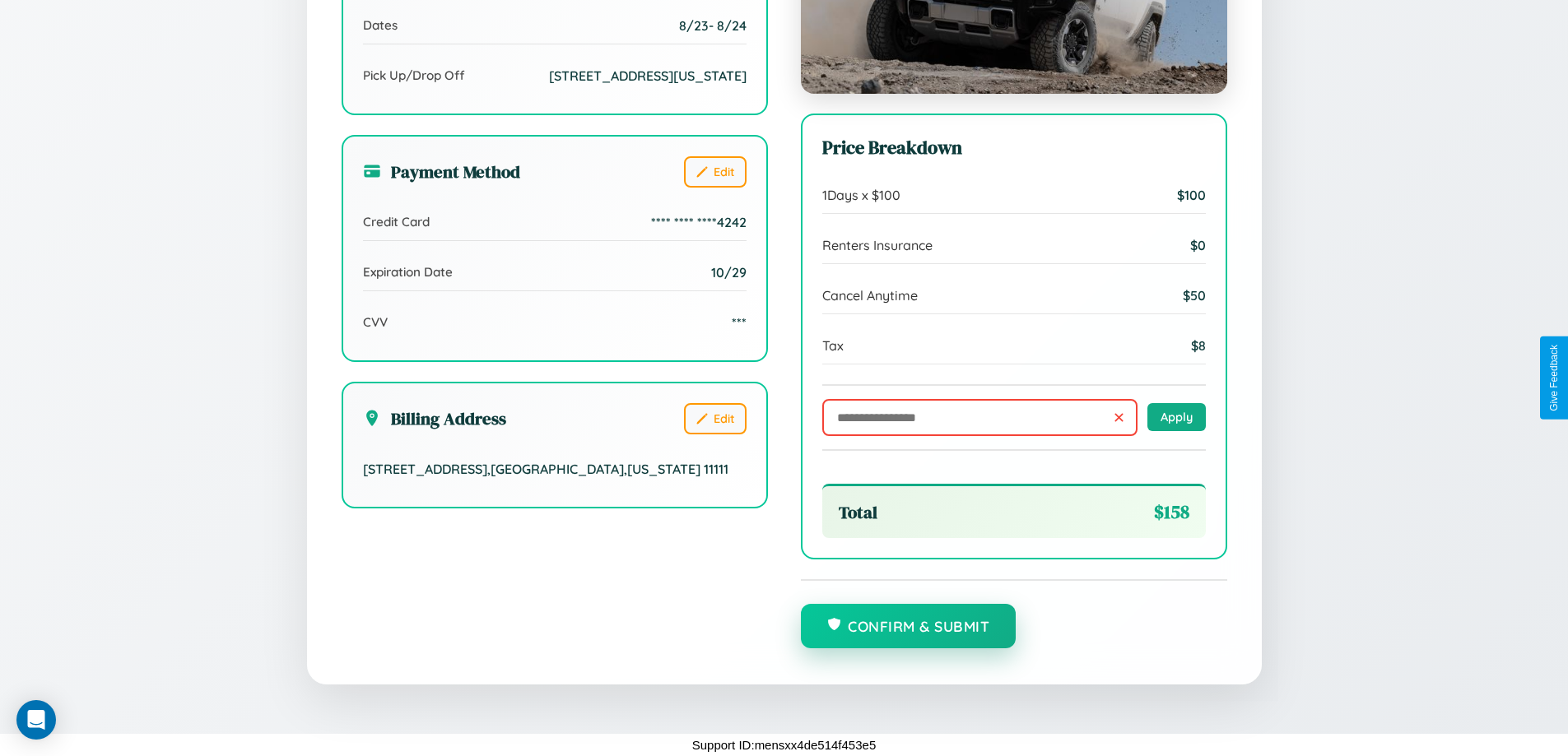
click at [908, 627] on button "Confirm & Submit" at bounding box center [908, 626] width 216 height 44
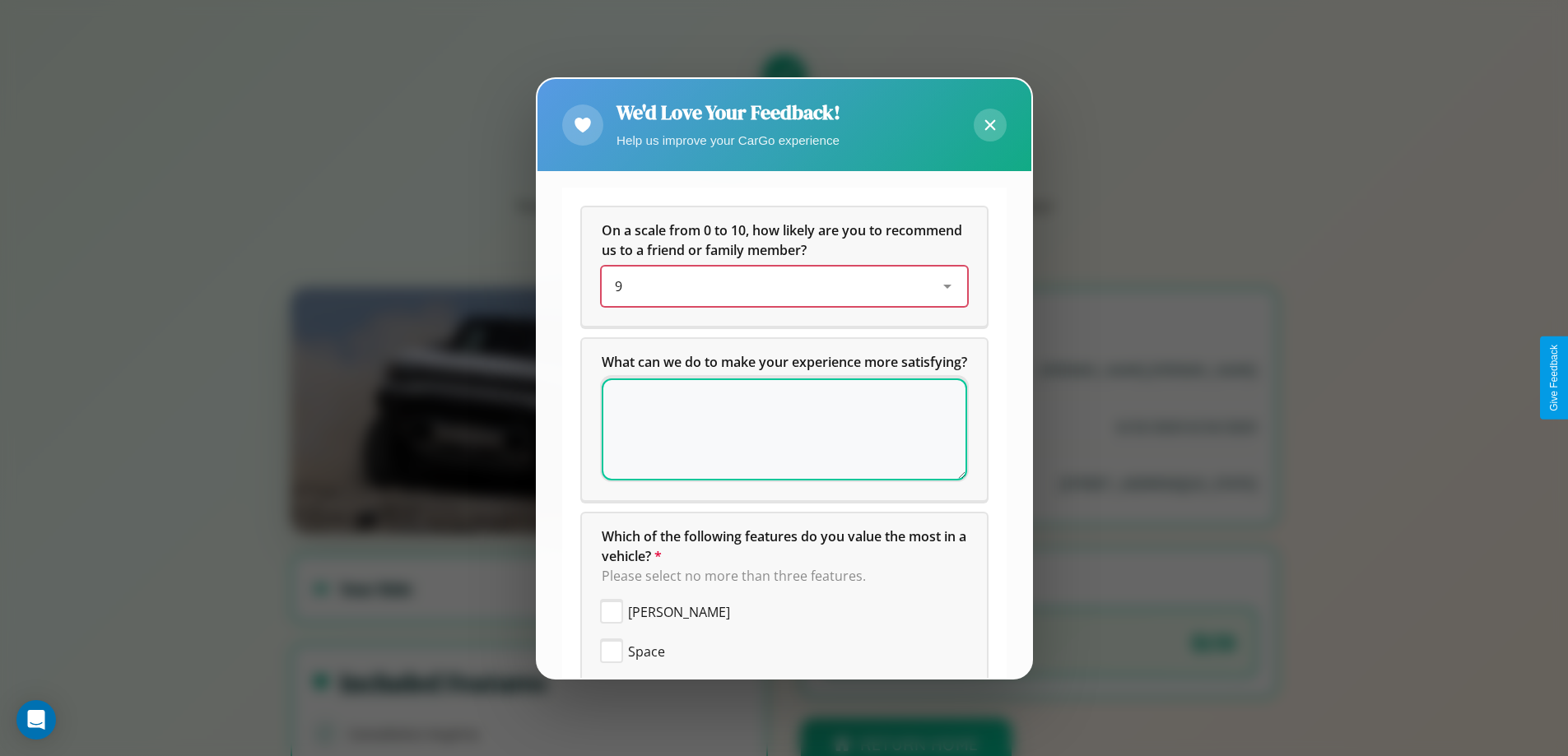
click at [778, 286] on div "9" at bounding box center [770, 285] width 312 height 19
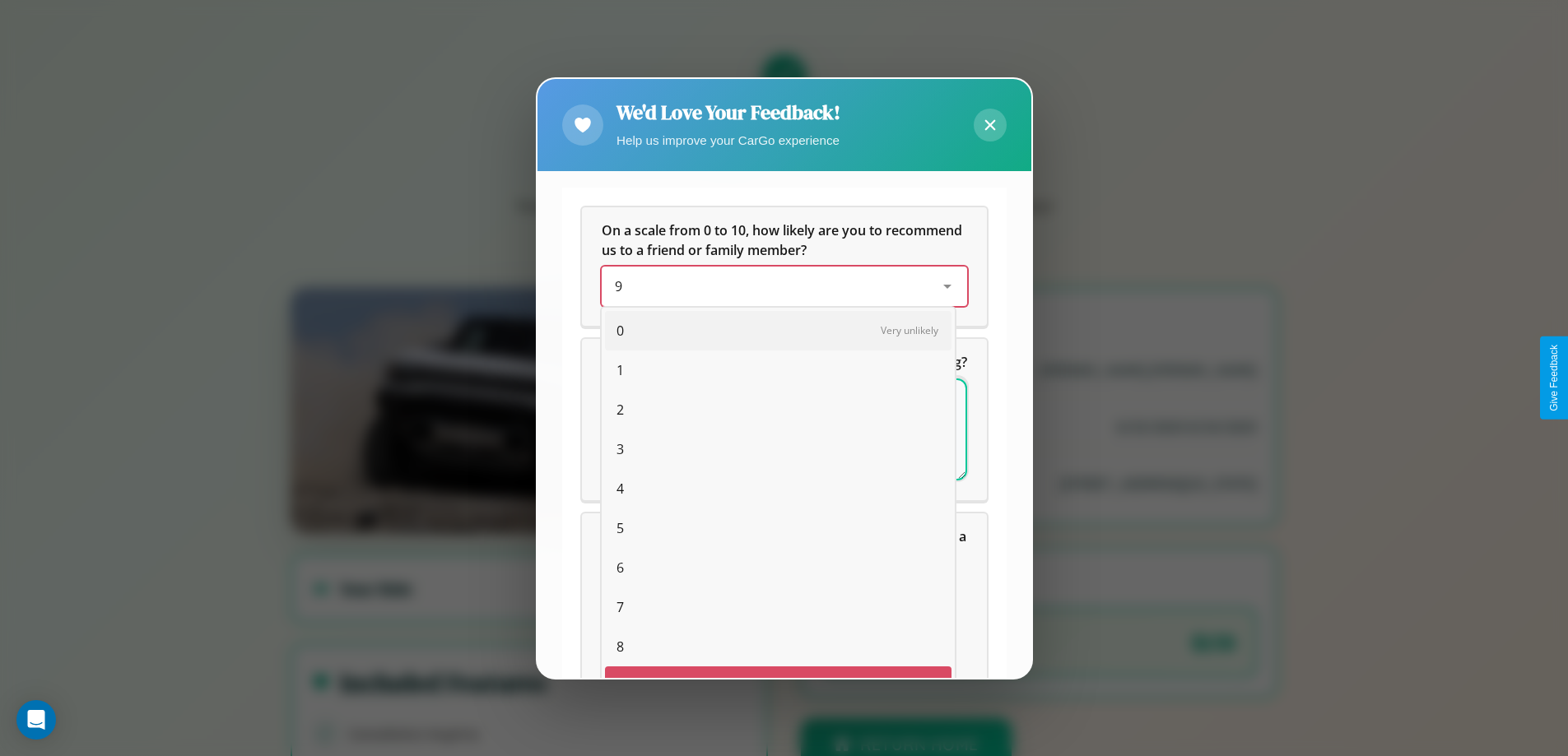
scroll to position [29, 68]
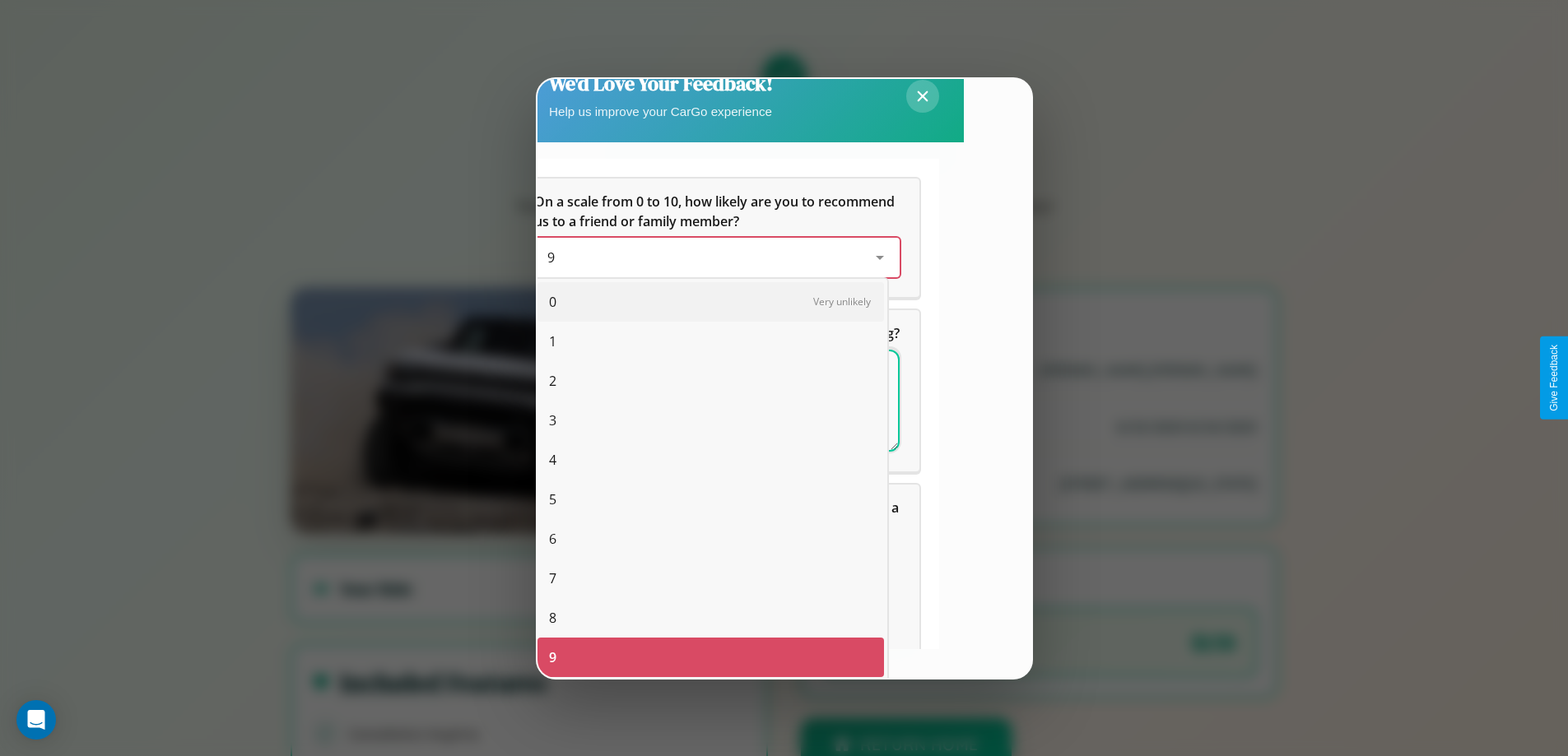
click at [552, 302] on span "0" at bounding box center [552, 301] width 7 height 19
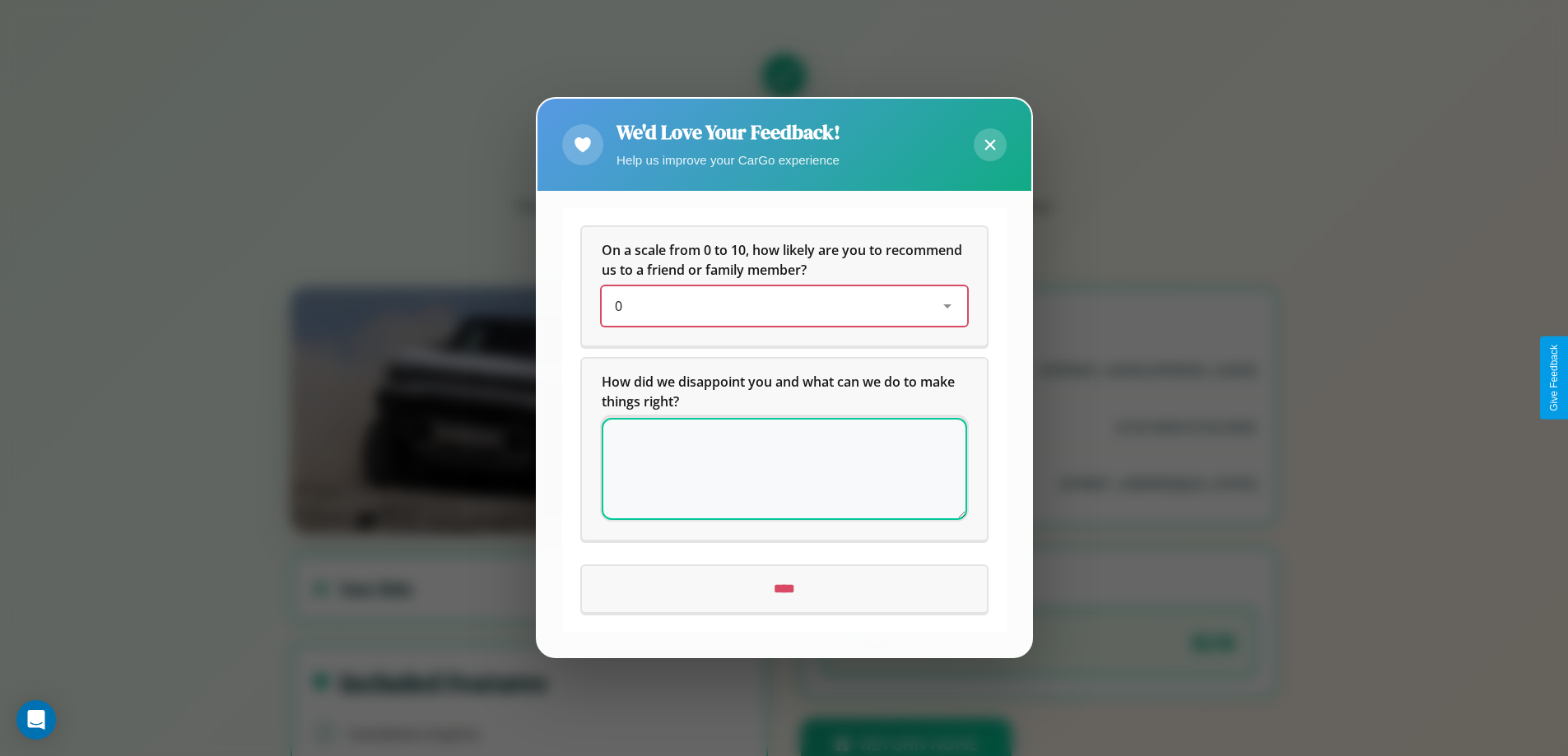
scroll to position [0, 0]
click at [989, 145] on icon at bounding box center [990, 145] width 11 height 11
